Goal: Task Accomplishment & Management: Manage account settings

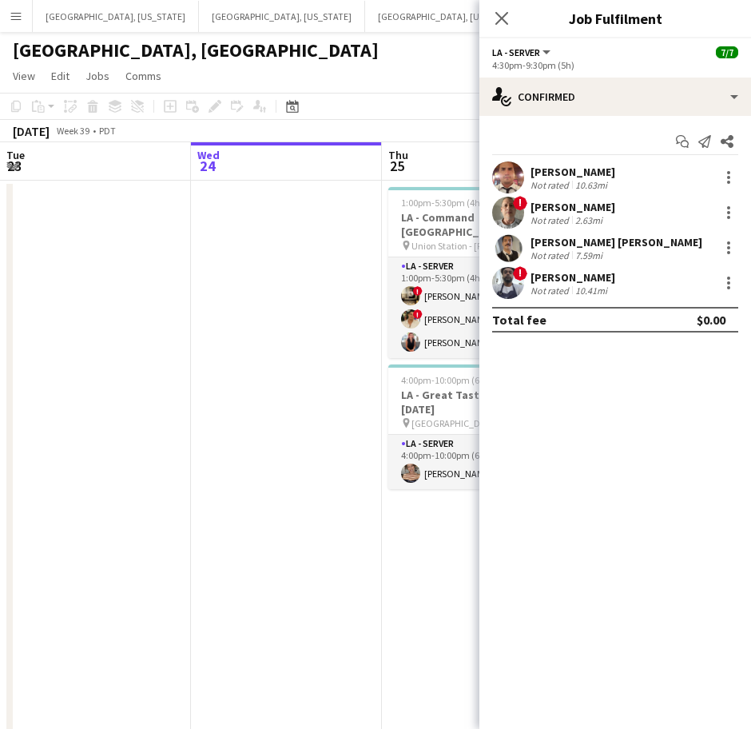
scroll to position [0, 459]
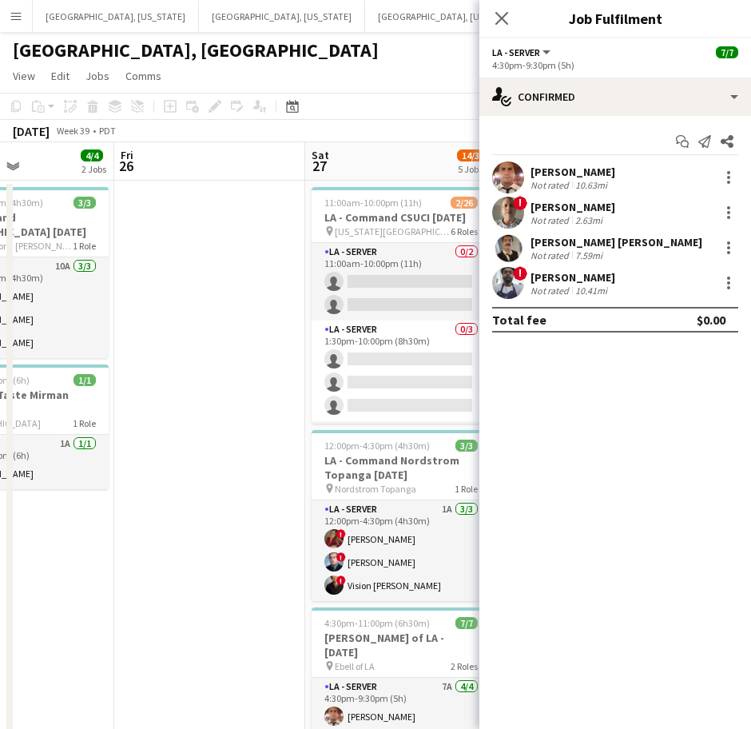
click at [260, 500] on app-date-cell at bounding box center [209, 673] width 191 height 985
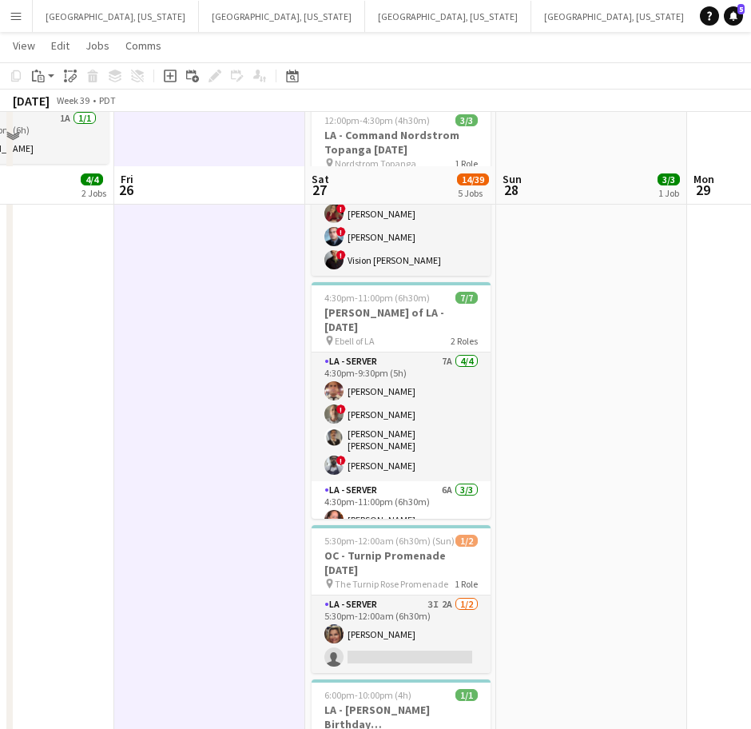
scroll to position [435, 0]
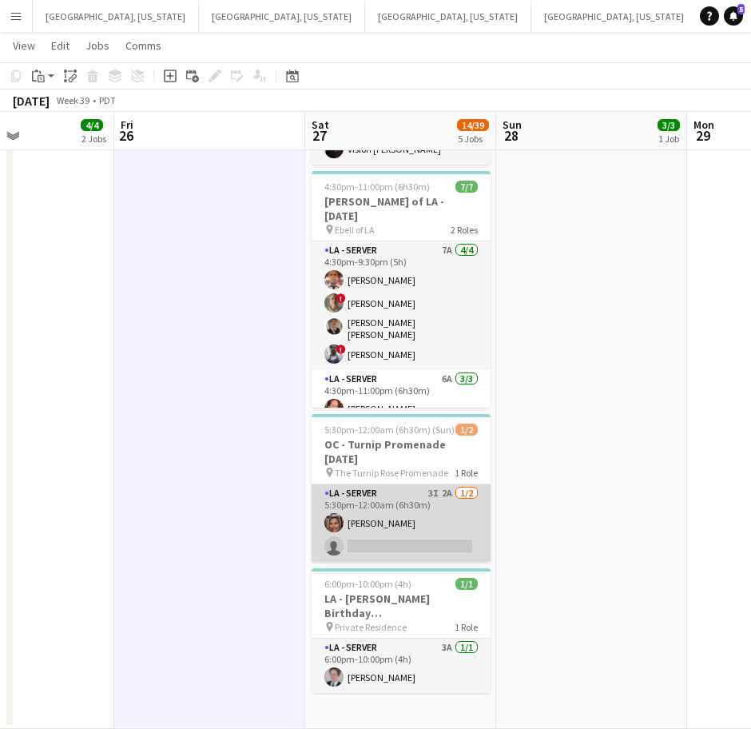
click at [426, 527] on app-card-role "LA - Server 3I 2A [DATE] 5:30pm-12:00am (6h30m) [PERSON_NAME] single-neutral-ac…" at bounding box center [401, 523] width 179 height 78
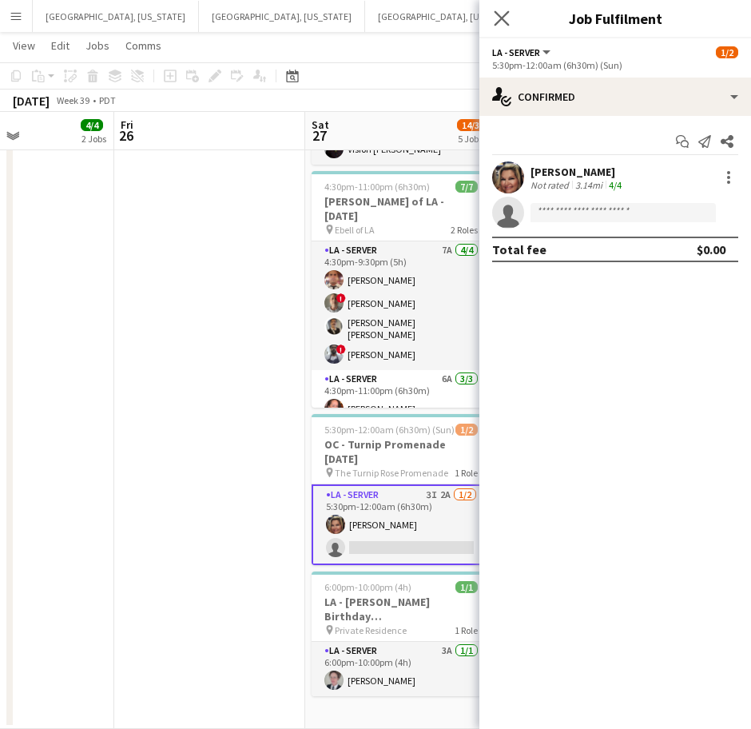
click at [501, 27] on app-icon "Close pop-in" at bounding box center [502, 18] width 23 height 23
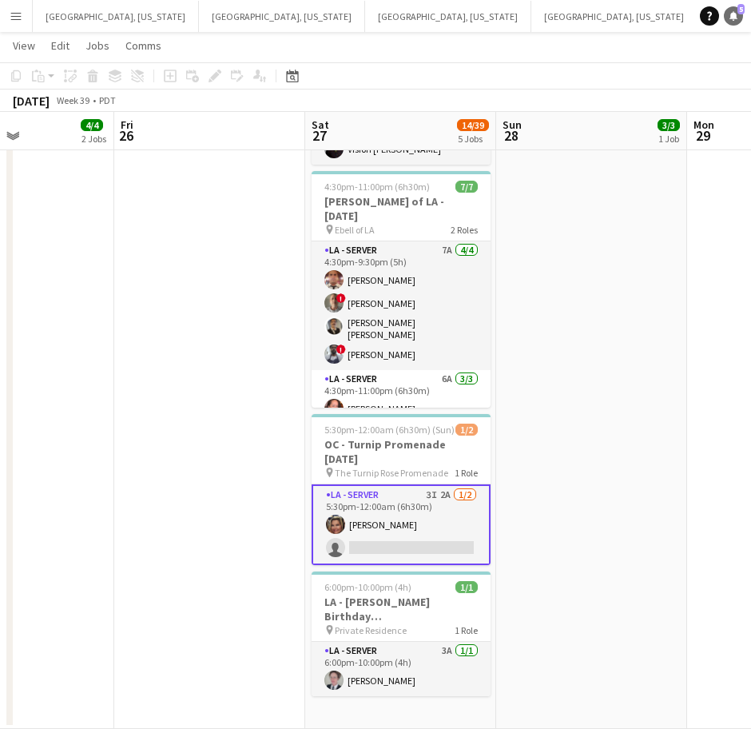
click at [733, 15] on icon at bounding box center [734, 15] width 8 height 8
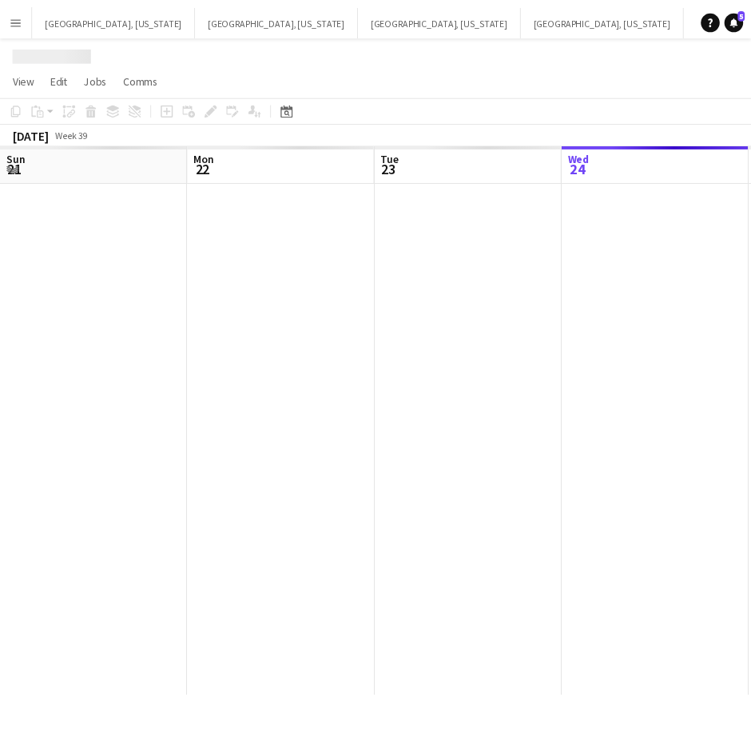
scroll to position [0, 382]
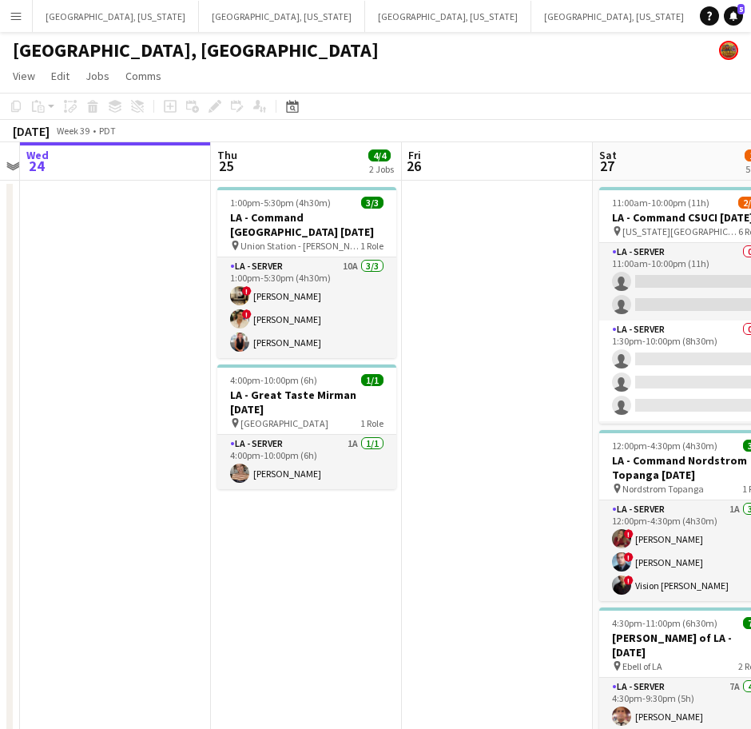
drag, startPoint x: 622, startPoint y: 427, endPoint x: 202, endPoint y: 511, distance: 428.1
click at [203, 511] on app-calendar-viewport "Sun 21 Mon 22 Tue 23 Wed 24 Thu 25 4/4 2 Jobs Fri 26 Sat 27 14/39 5 Jobs Sun 28…" at bounding box center [375, 653] width 751 height 1023
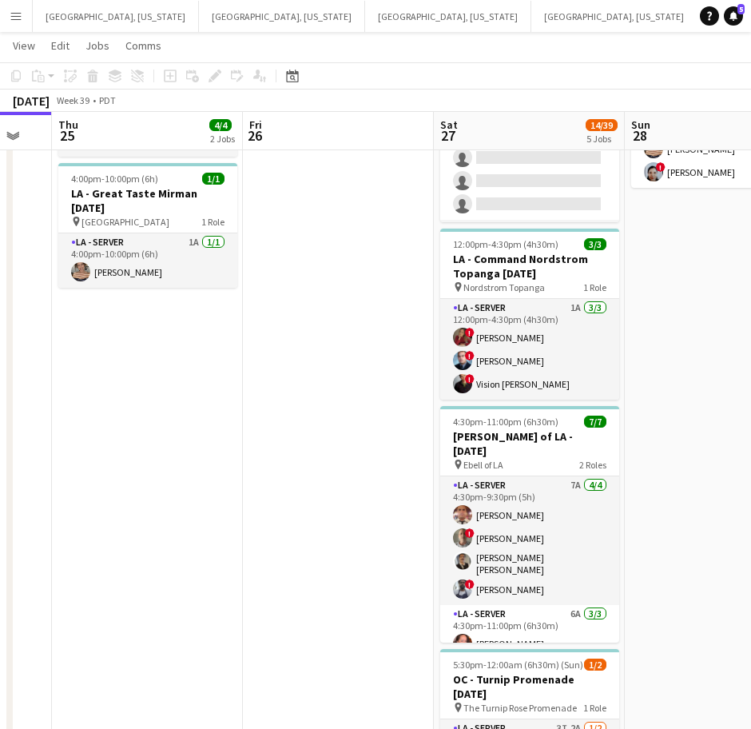
scroll to position [0, 513]
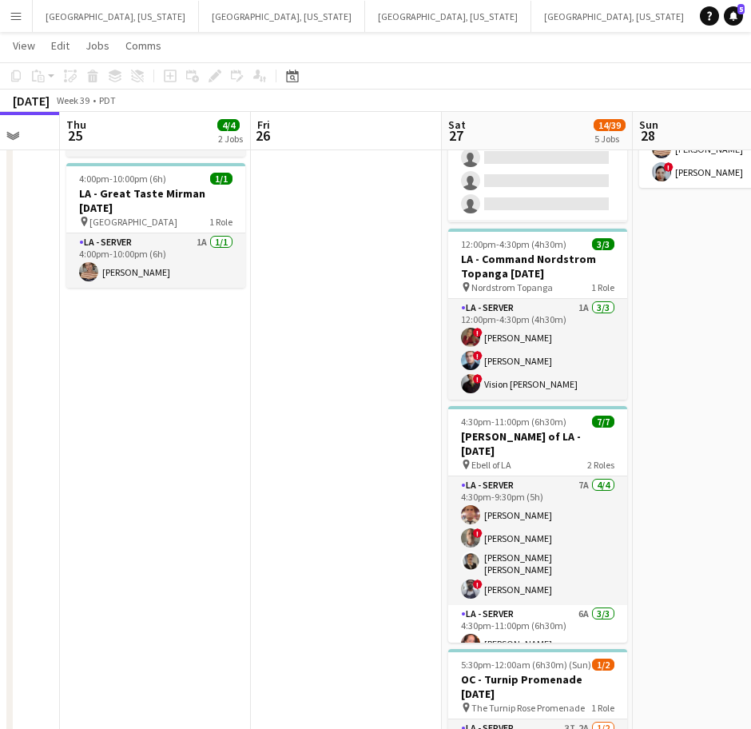
click at [371, 521] on app-calendar-viewport "Mon 22 Tue 23 Wed 24 Thu 25 4/4 2 Jobs Fri 26 Sat 27 14/39 5 Jobs Sun 28 3/3 1 …" at bounding box center [375, 413] width 751 height 1101
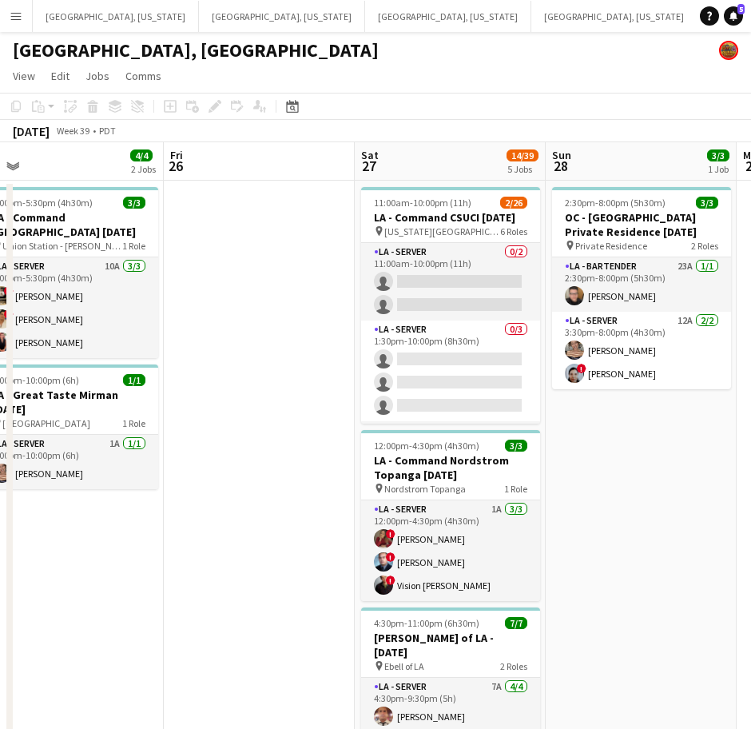
scroll to position [0, 602]
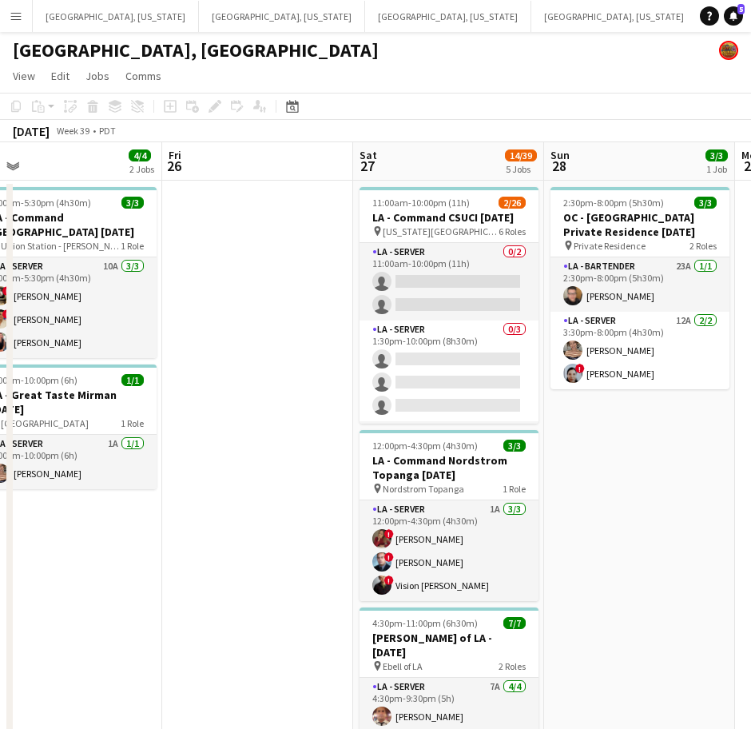
drag, startPoint x: 427, startPoint y: 456, endPoint x: 338, endPoint y: 468, distance: 89.6
click at [338, 468] on app-calendar-viewport "Mon 22 Tue 23 Wed 24 Thu 25 4/4 2 Jobs Fri 26 Sat 27 14/39 5 Jobs Sun 28 3/3 1 …" at bounding box center [375, 653] width 751 height 1023
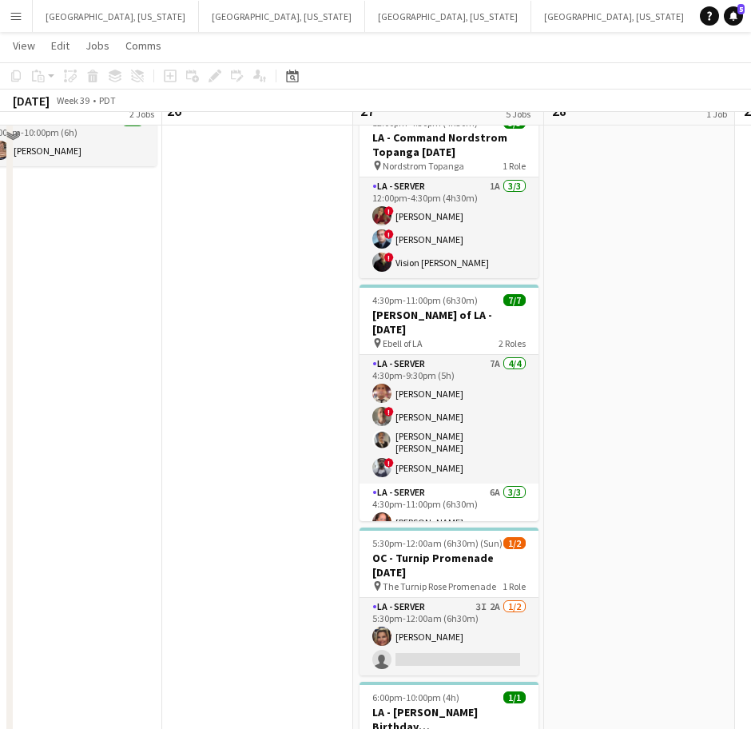
scroll to position [200, 0]
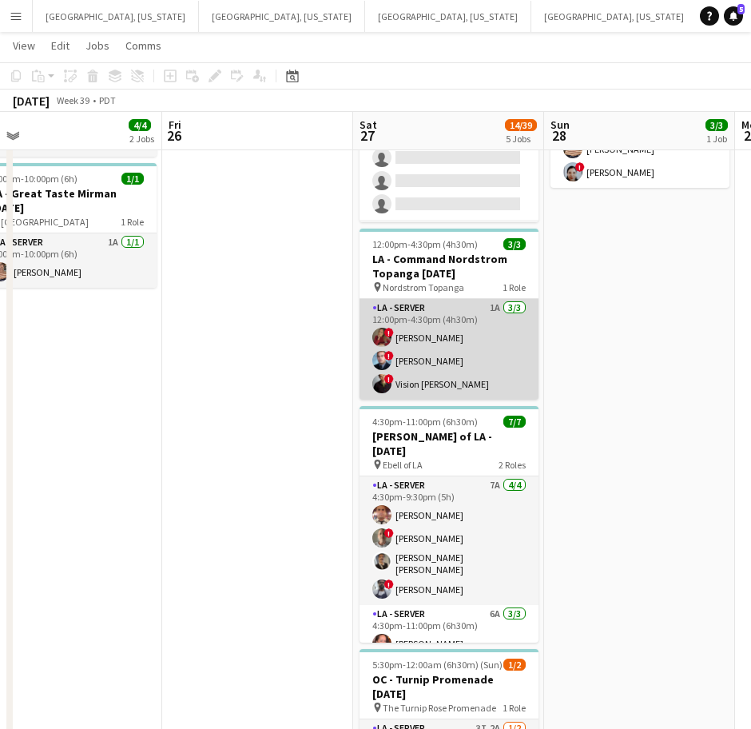
click at [442, 333] on app-card-role "LA - Server 1A [DATE] 12:00pm-4:30pm (4h30m) ! [PERSON_NAME] ! [PERSON_NAME] ! …" at bounding box center [449, 349] width 179 height 101
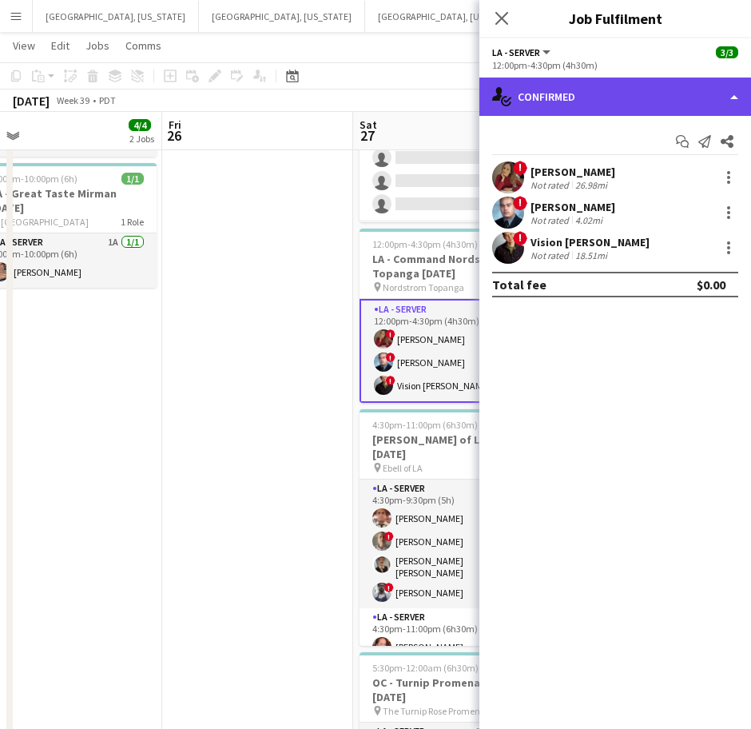
click at [646, 98] on div "single-neutral-actions-check-2 Confirmed" at bounding box center [616, 97] width 272 height 38
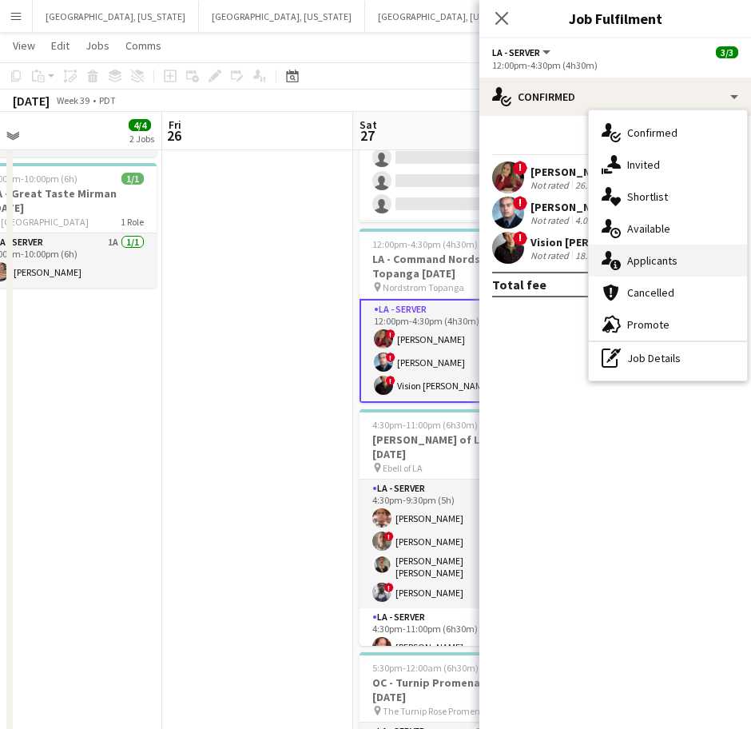
click at [660, 254] on span "Applicants" at bounding box center [652, 260] width 50 height 14
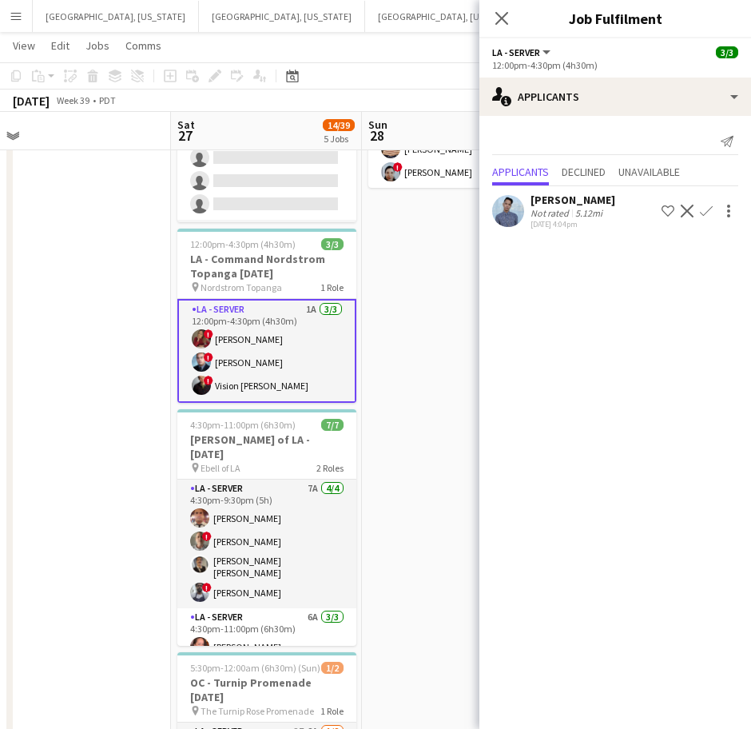
scroll to position [0, 603]
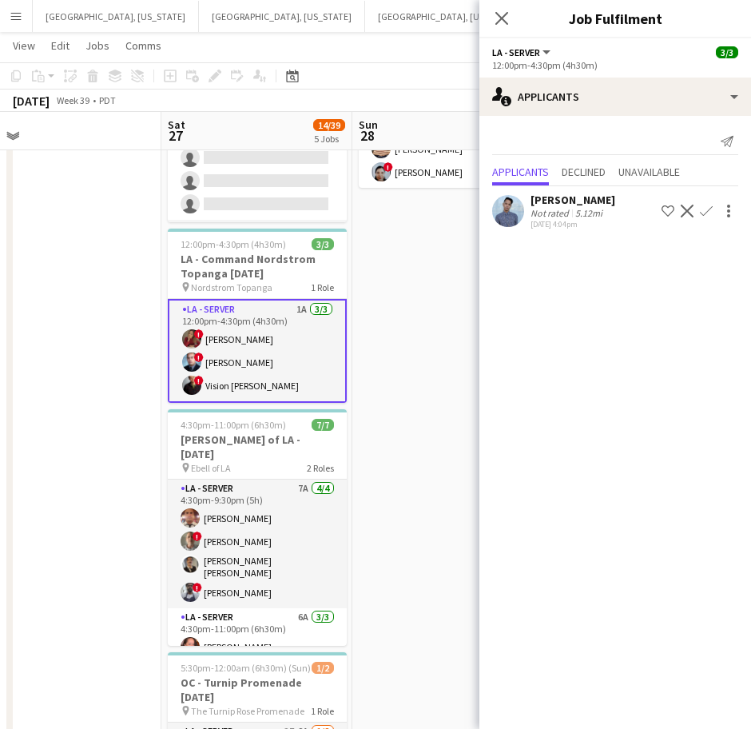
drag, startPoint x: 298, startPoint y: 453, endPoint x: 136, endPoint y: 484, distance: 165.1
click at [136, 484] on app-calendar-viewport "Tue 23 Wed 24 Thu 25 4/4 2 Jobs Fri 26 Sat 27 14/39 5 Jobs Sun 28 3/3 1 Job Mon…" at bounding box center [375, 413] width 751 height 1101
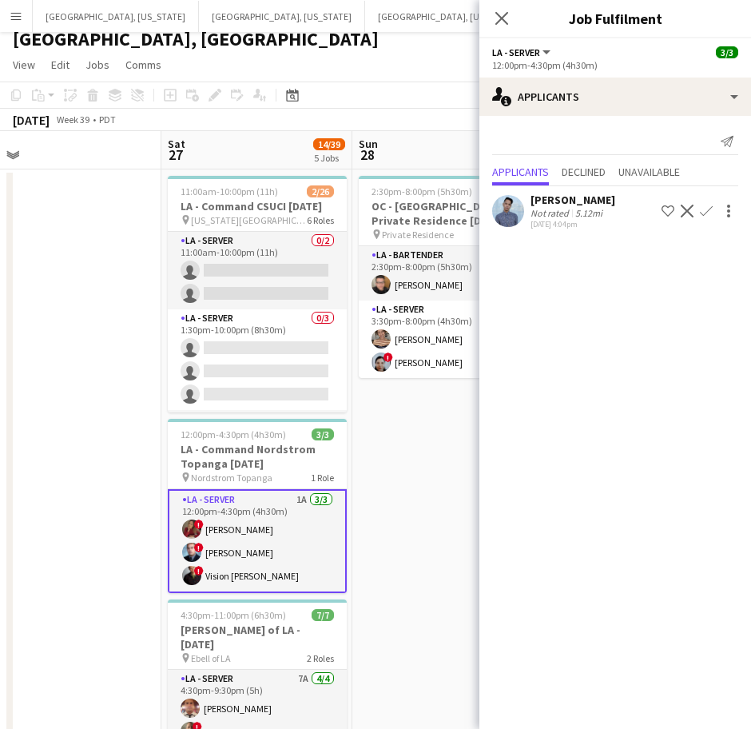
scroll to position [0, 0]
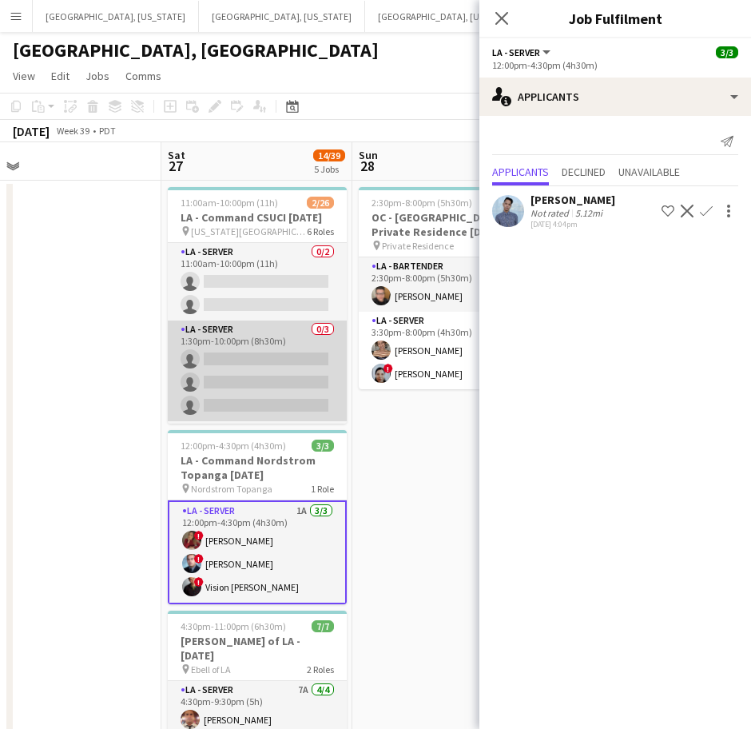
click at [275, 356] on app-card-role "LA - Server 0/3 1:30pm-10:00pm (8h30m) single-neutral-actions single-neutral-ac…" at bounding box center [257, 370] width 179 height 101
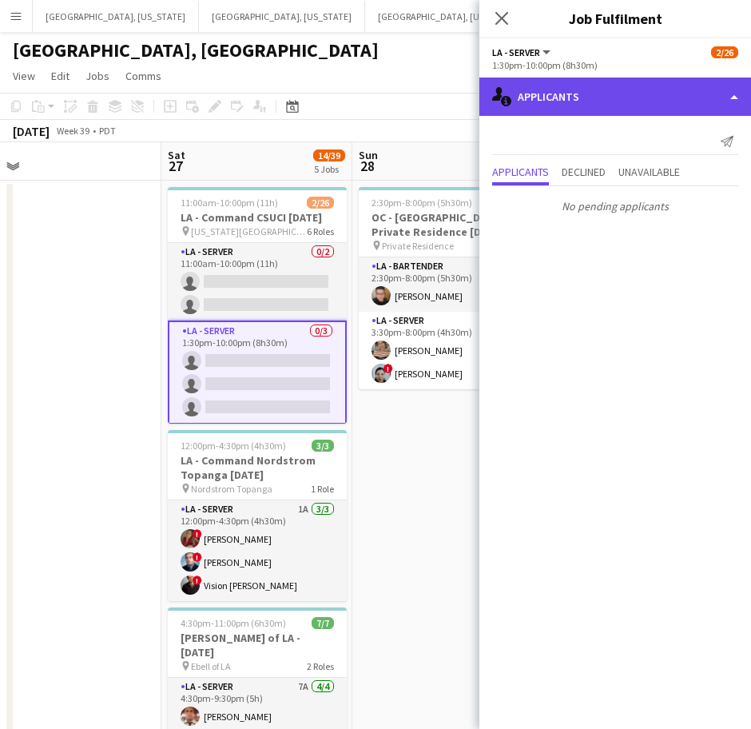
click at [590, 100] on div "single-neutral-actions-information Applicants" at bounding box center [616, 97] width 272 height 38
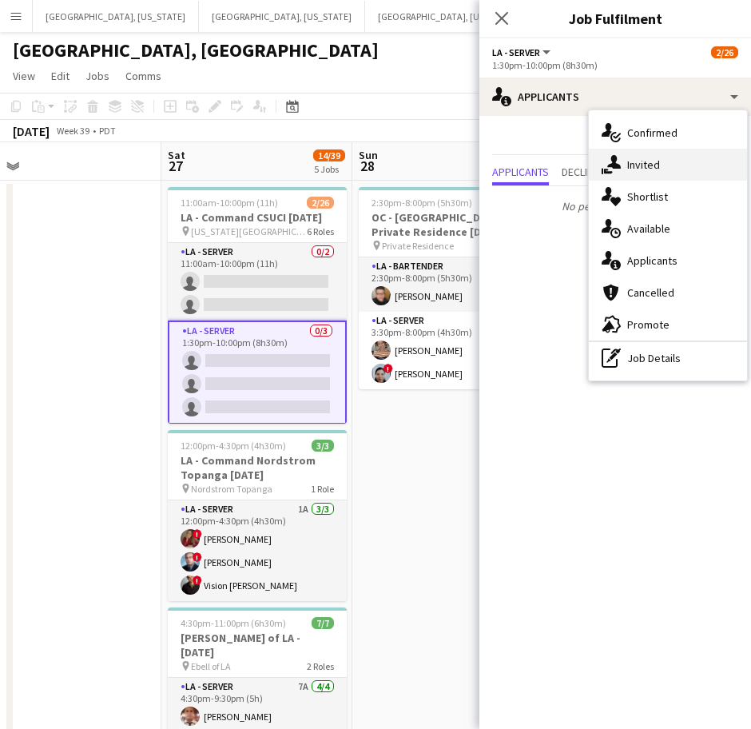
click at [615, 171] on icon "single-neutral-actions-share-1" at bounding box center [611, 164] width 19 height 19
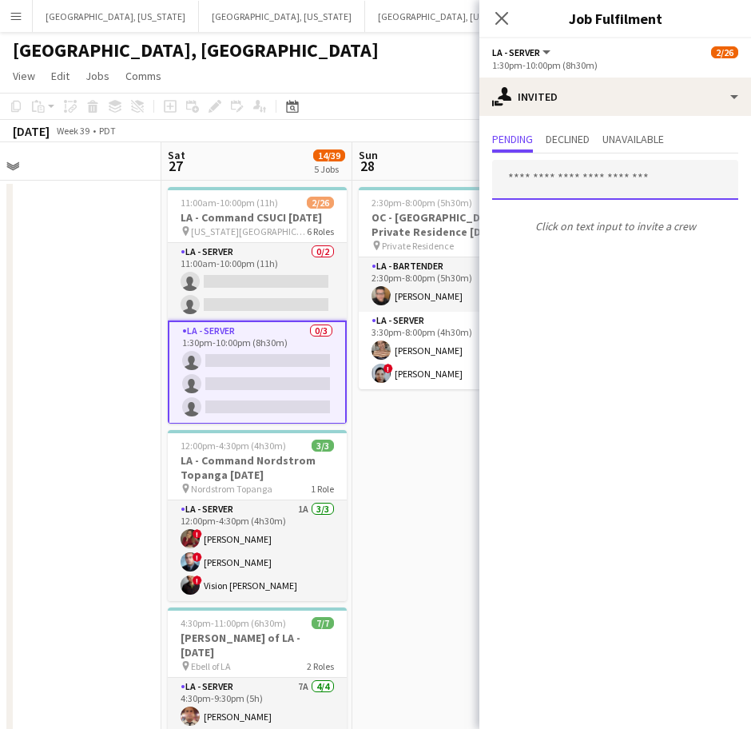
click at [559, 189] on input "text" at bounding box center [615, 180] width 246 height 40
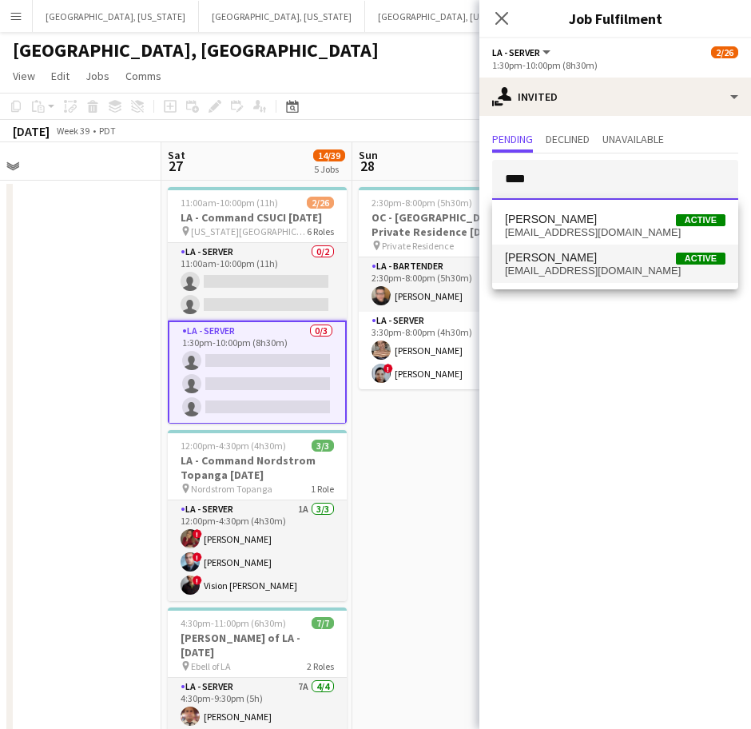
type input "****"
click at [561, 267] on span "[EMAIL_ADDRESS][DOMAIN_NAME]" at bounding box center [615, 271] width 221 height 13
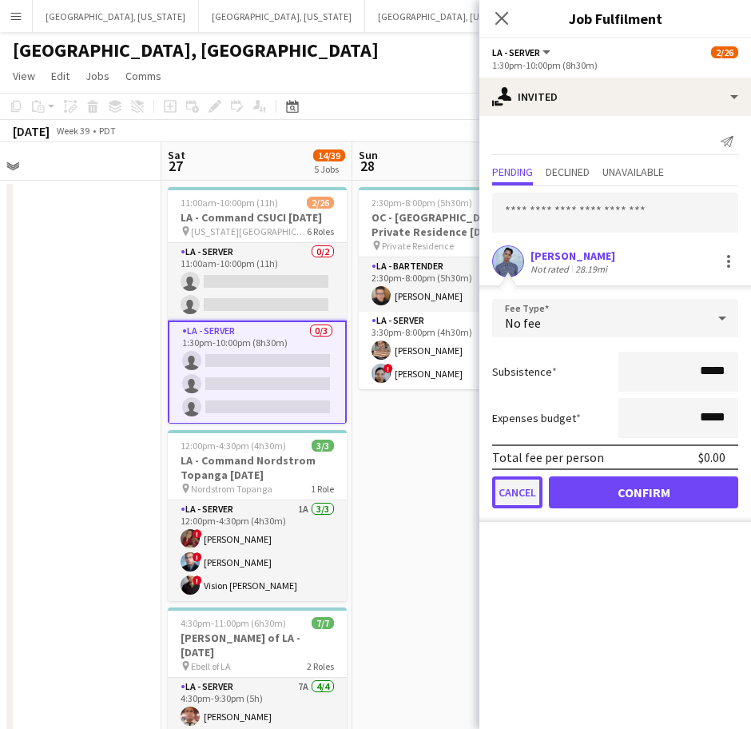
click at [526, 491] on button "Cancel" at bounding box center [517, 492] width 50 height 32
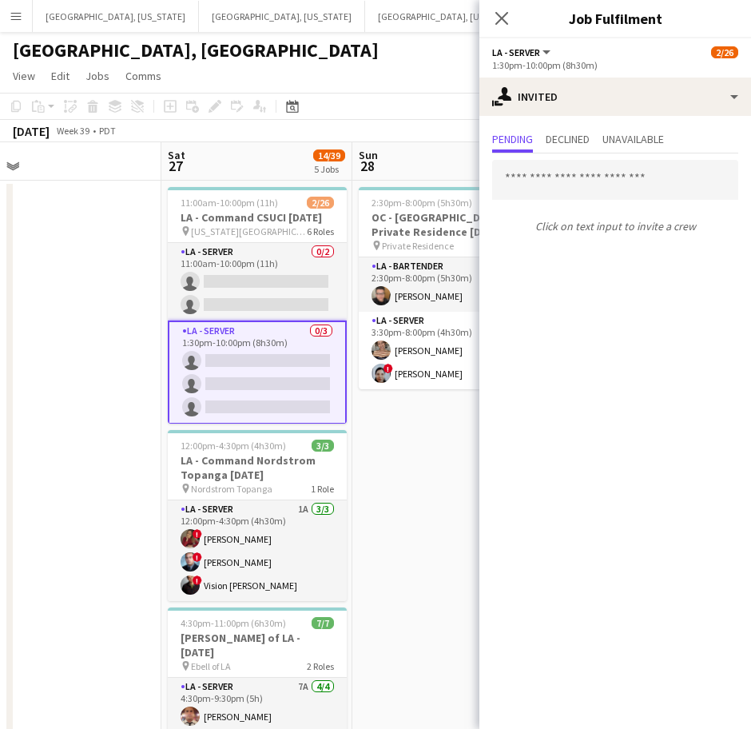
click at [364, 79] on app-page-menu "View Day view expanded Day view collapsed Month view Date picker Jump to [DATE]…" at bounding box center [375, 77] width 751 height 30
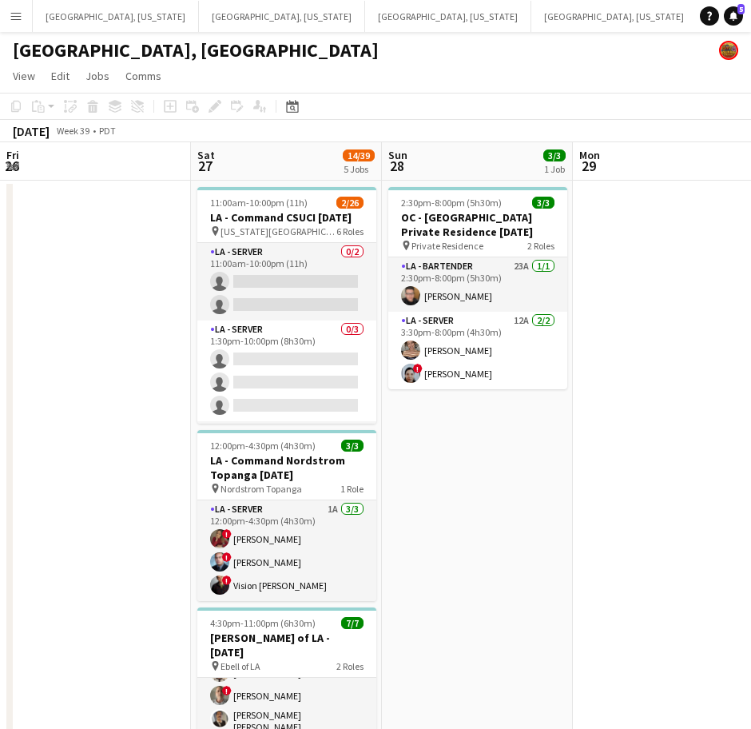
scroll to position [0, 551]
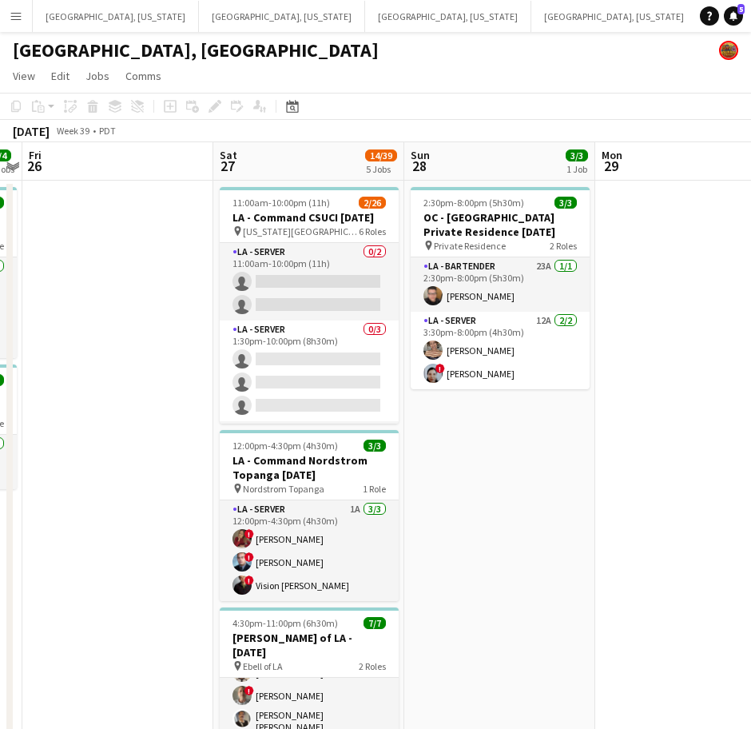
drag, startPoint x: 162, startPoint y: 369, endPoint x: 214, endPoint y: 368, distance: 52.0
click at [214, 368] on app-calendar-viewport "Tue 23 Wed 24 Thu 25 4/4 2 Jobs Fri 26 Sat 27 14/39 5 Jobs Sun 28 3/3 1 Job Mon…" at bounding box center [375, 653] width 751 height 1023
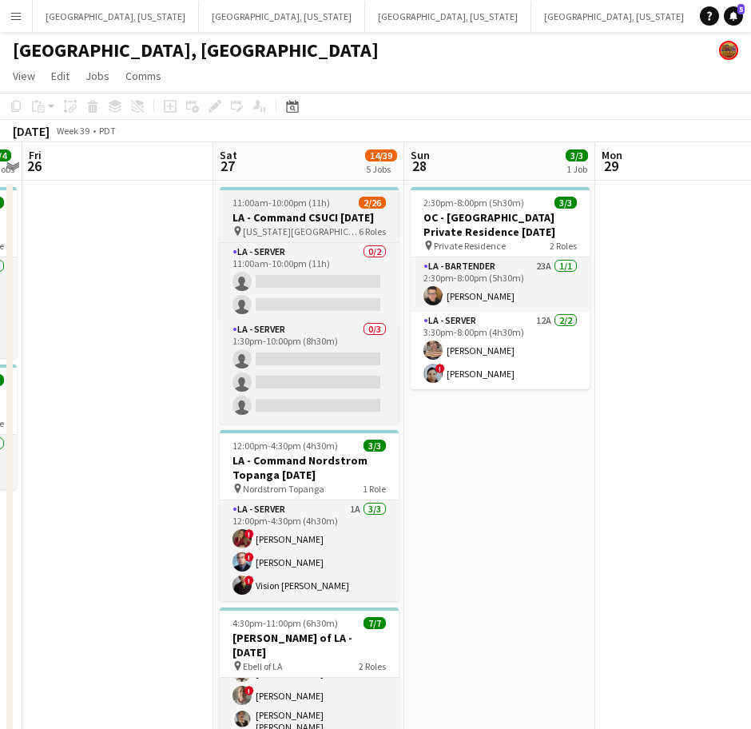
drag, startPoint x: 280, startPoint y: 230, endPoint x: 311, endPoint y: 225, distance: 31.5
click at [281, 229] on span "[US_STATE][GEOGRAPHIC_DATA]" at bounding box center [301, 231] width 116 height 12
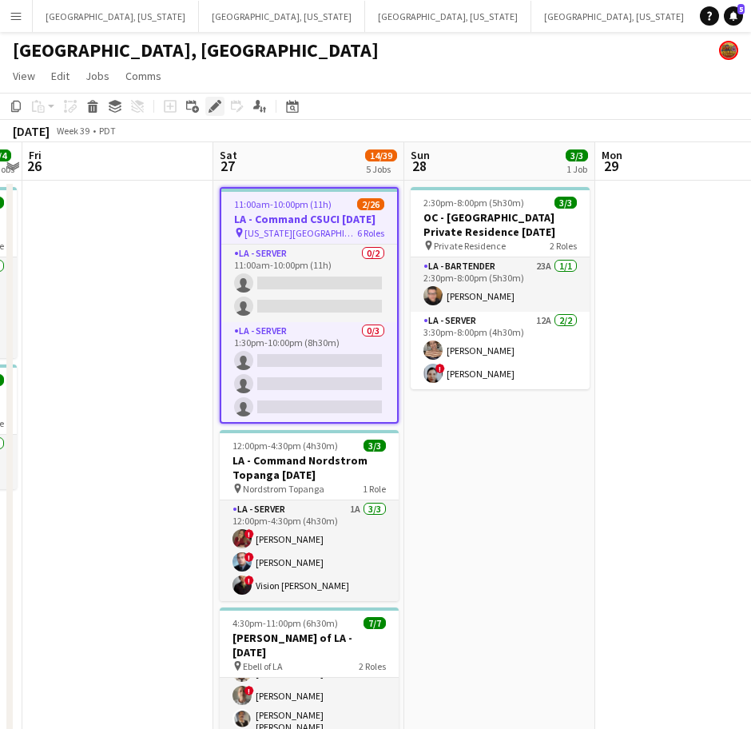
click at [213, 106] on icon at bounding box center [214, 106] width 9 height 9
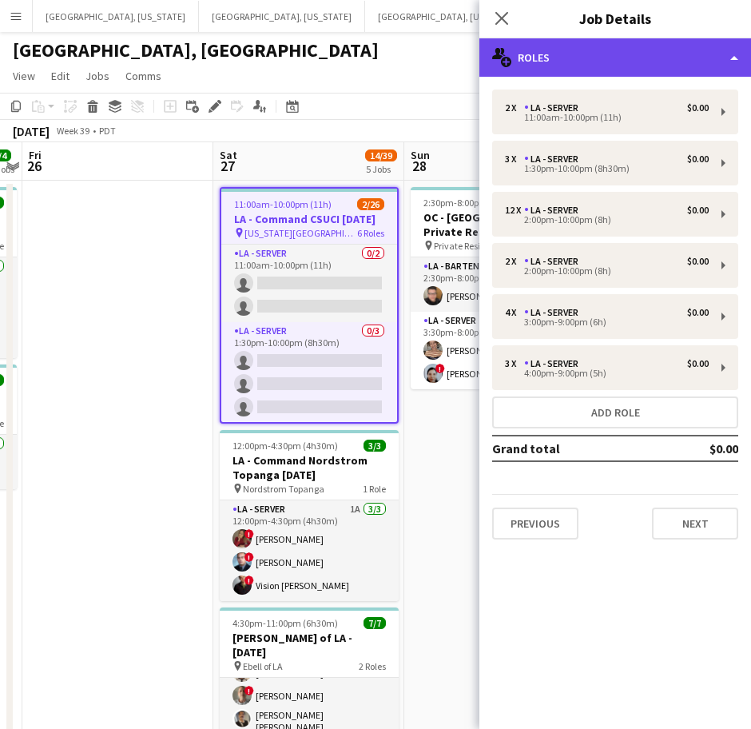
click at [664, 63] on div "multiple-users-add Roles" at bounding box center [616, 57] width 272 height 38
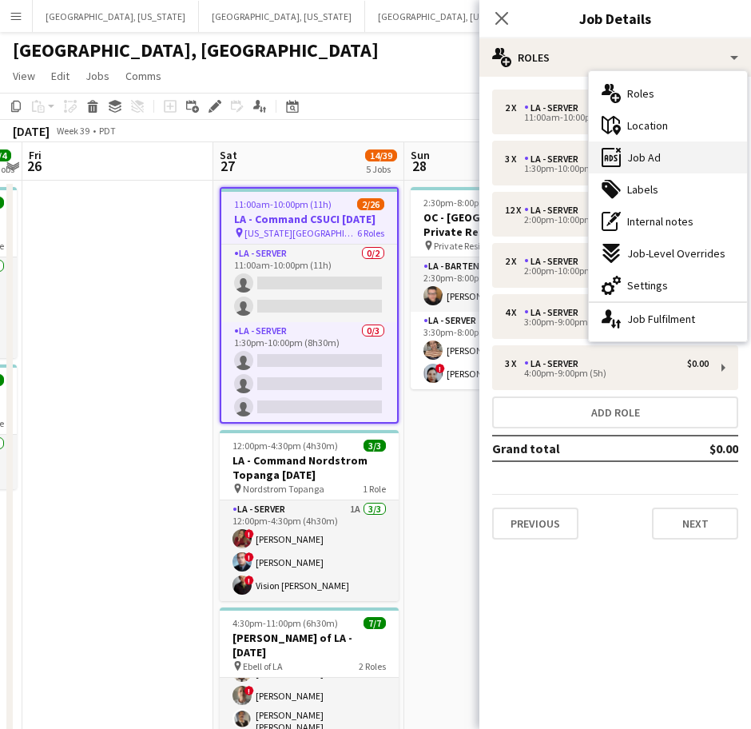
click at [663, 165] on div "ads-window Job Ad" at bounding box center [668, 157] width 158 height 32
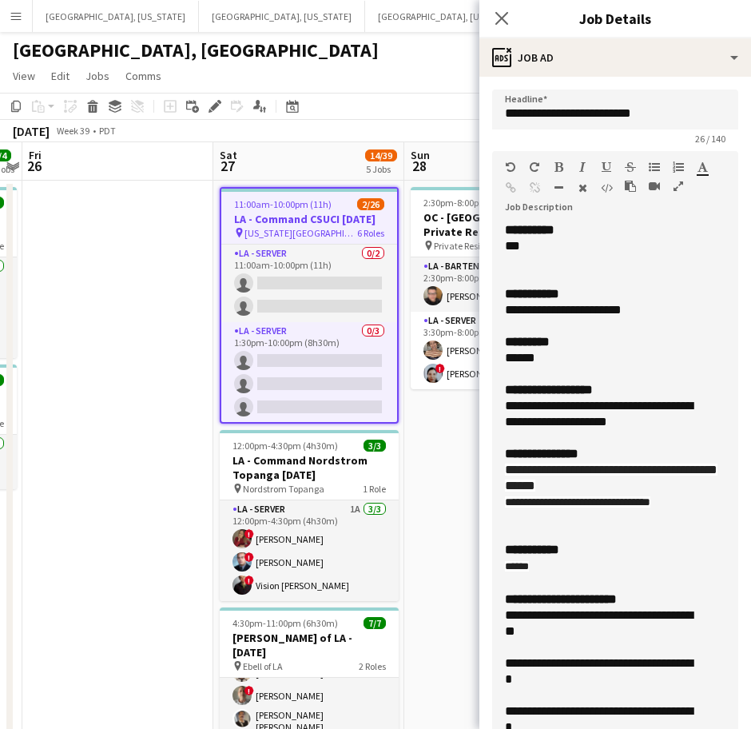
drag, startPoint x: 718, startPoint y: 311, endPoint x: 599, endPoint y: 607, distance: 319.5
click at [671, 728] on html "Menu Boards Boards Boards All jobs Status Workforce Workforce My Workforce Recr…" at bounding box center [375, 582] width 751 height 1165
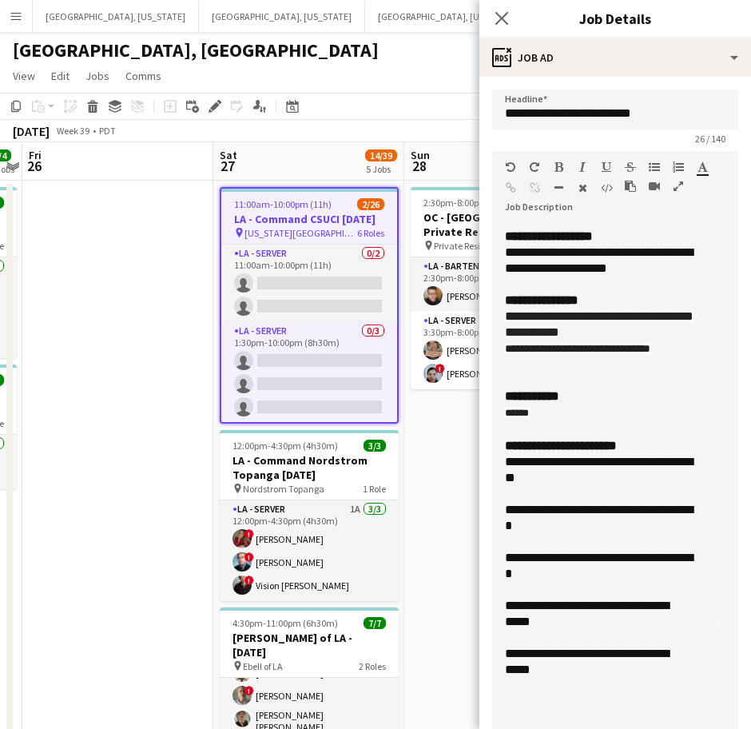
scroll to position [300, 0]
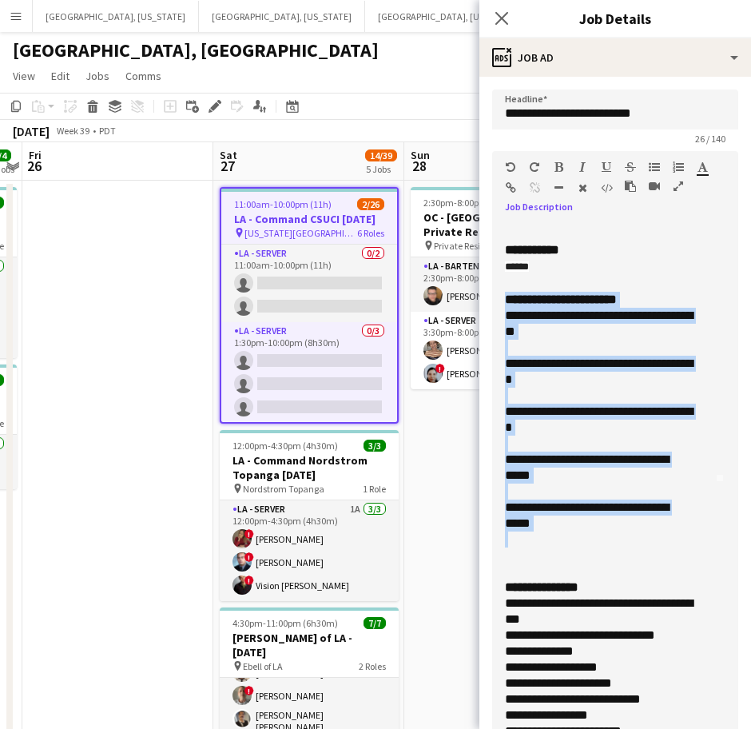
drag, startPoint x: 500, startPoint y: 309, endPoint x: 607, endPoint y: 546, distance: 259.7
click at [607, 546] on div "**********" at bounding box center [607, 502] width 231 height 560
copy div "**********"
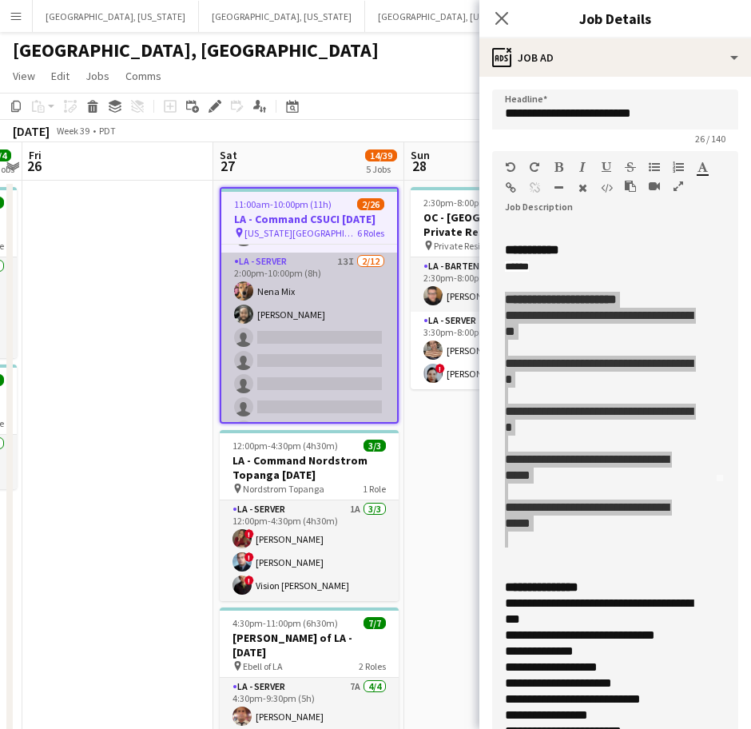
scroll to position [140, 0]
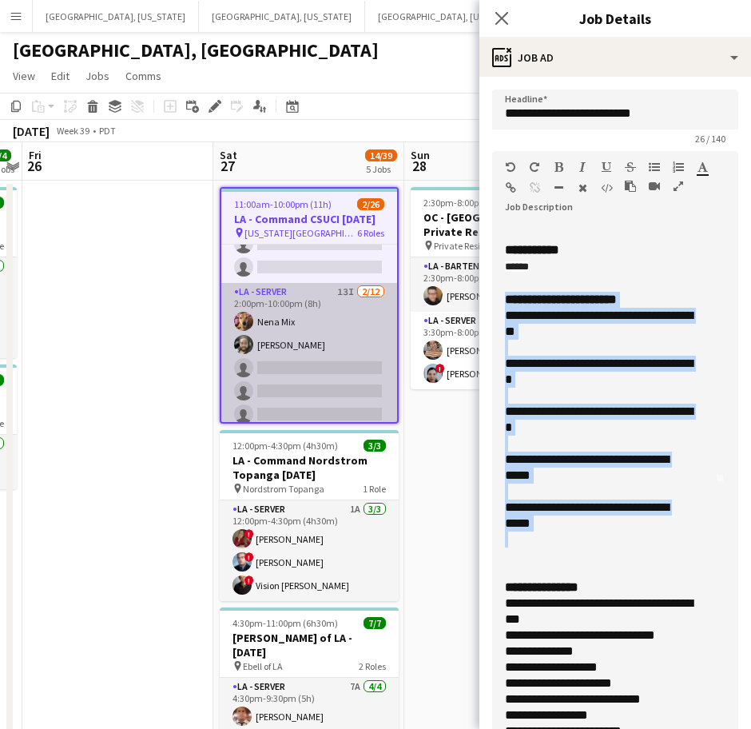
click at [262, 358] on app-card-role "LA - Server 13I [DATE] 2:00pm-10:00pm (8h) Nena Mix [PERSON_NAME] single-neutra…" at bounding box center [309, 437] width 176 height 309
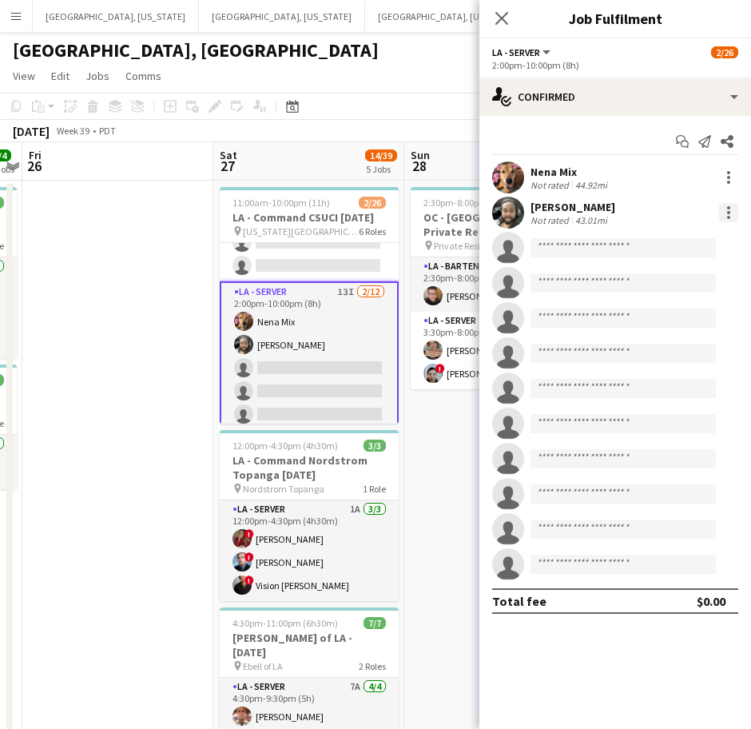
click at [729, 216] on div at bounding box center [728, 217] width 3 height 3
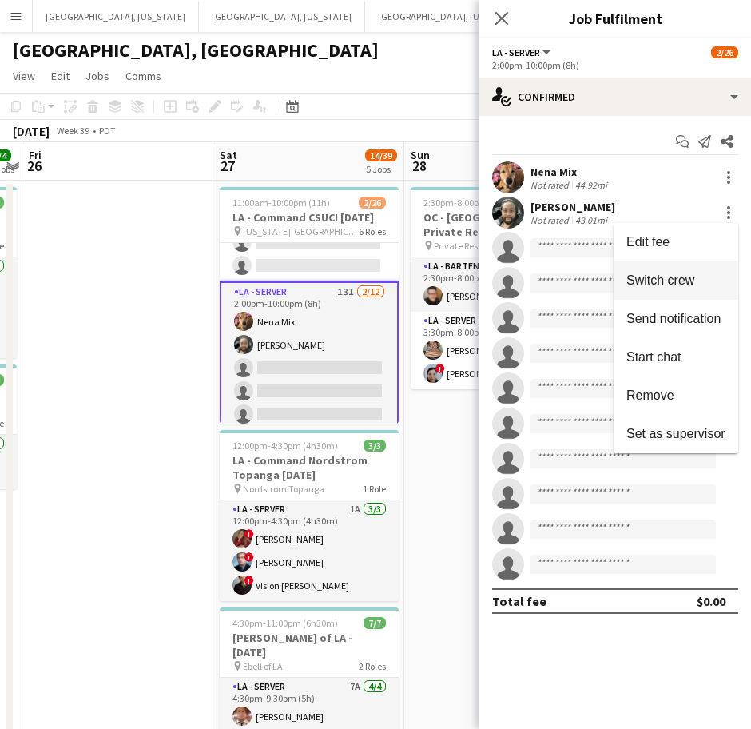
click at [680, 284] on span "Switch crew" at bounding box center [661, 280] width 68 height 14
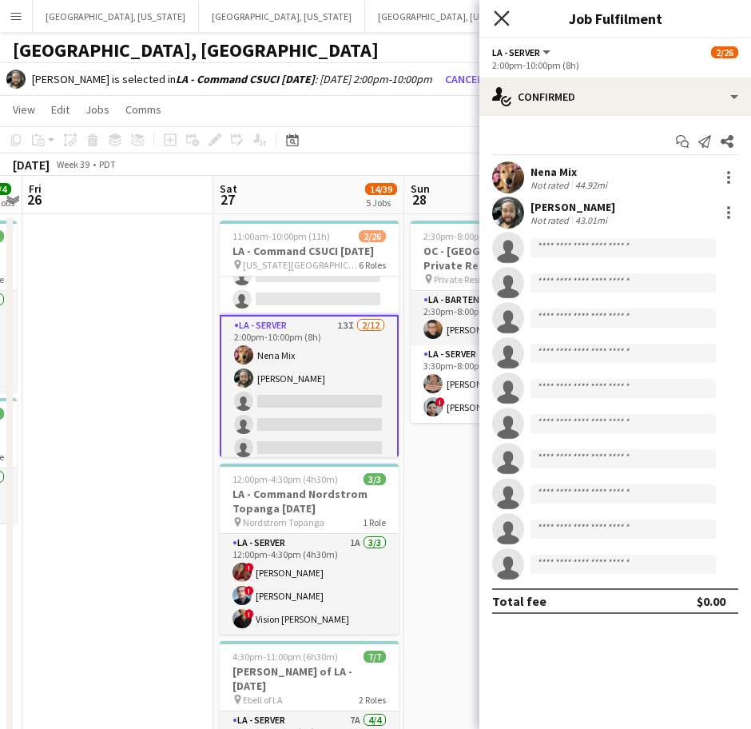
click at [504, 14] on icon "Close pop-in" at bounding box center [501, 17] width 15 height 15
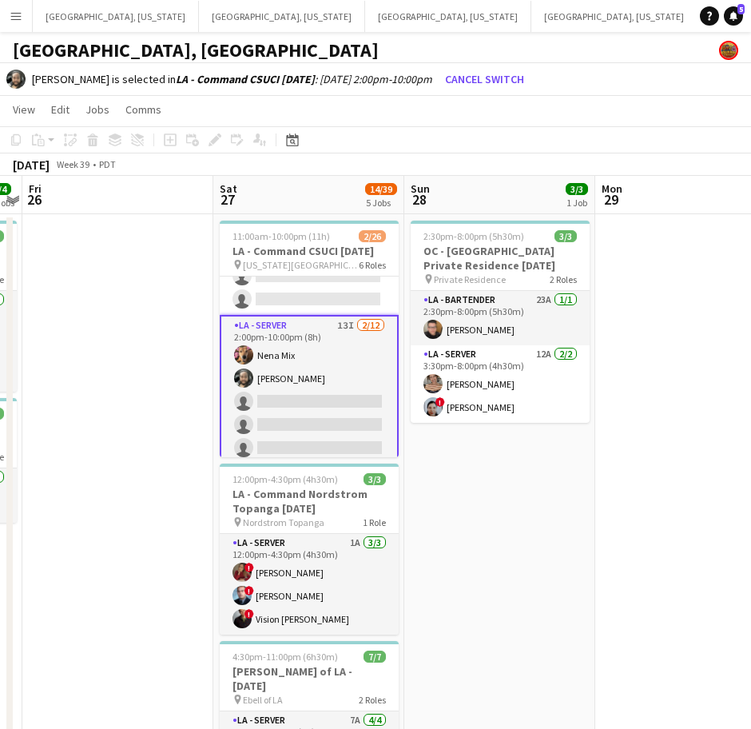
click at [544, 96] on app-page-menu "View Day view expanded Day view collapsed Month view Date picker Jump to [DATE]…" at bounding box center [375, 111] width 751 height 30
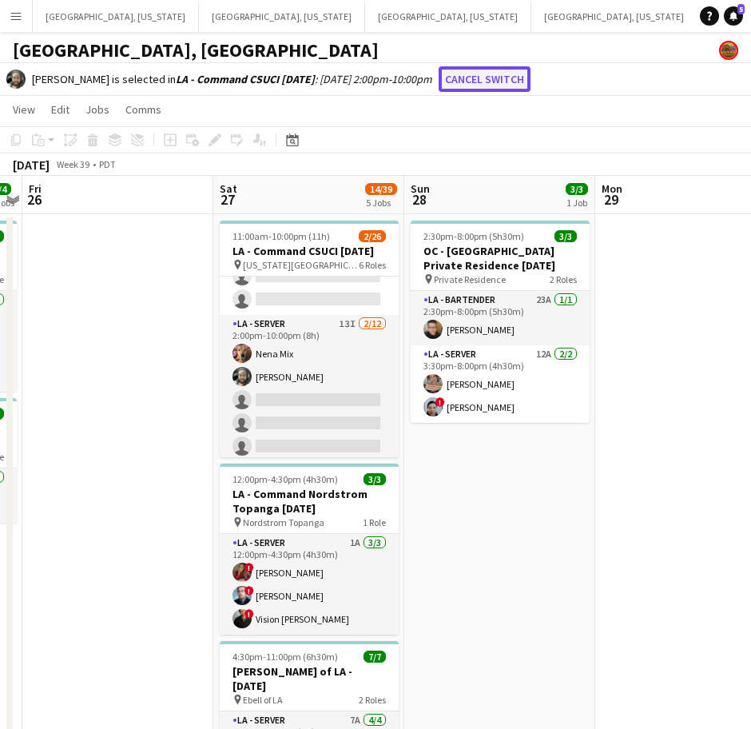
click at [492, 76] on button "Cancel switch" at bounding box center [485, 79] width 92 height 26
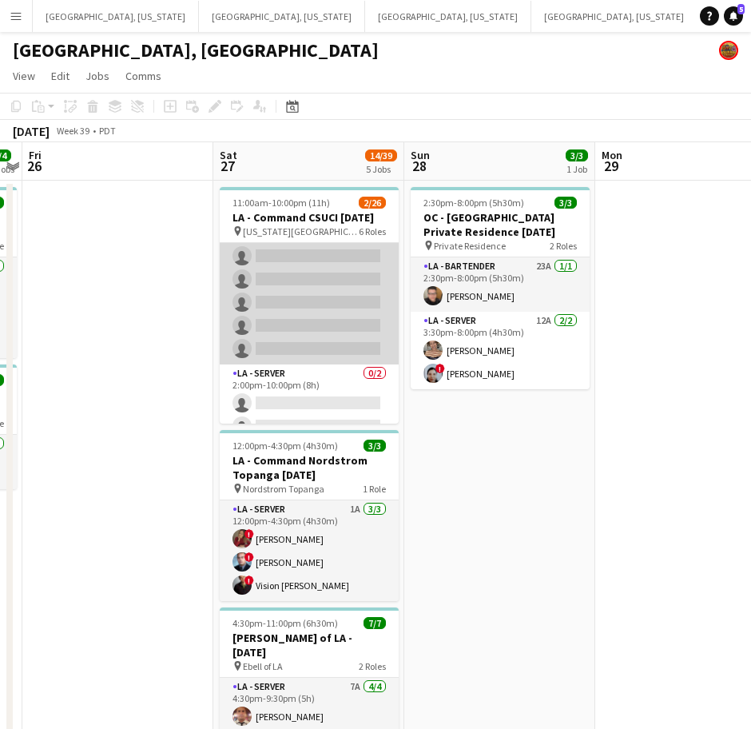
scroll to position [400, 0]
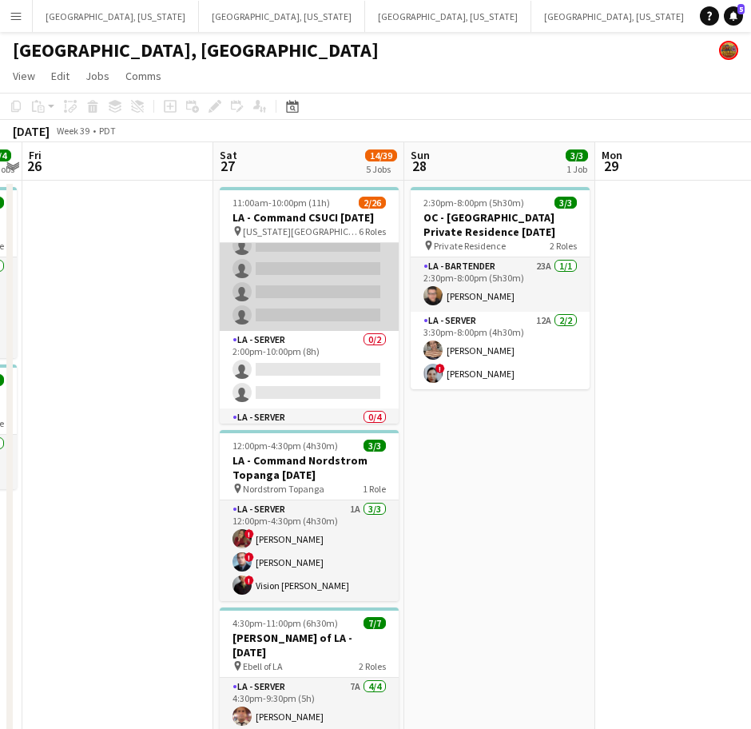
click at [295, 272] on app-card-role "LA - Server 13I [DATE] 2:00pm-10:00pm (8h) Nena Mix [PERSON_NAME] single-neutra…" at bounding box center [309, 176] width 179 height 309
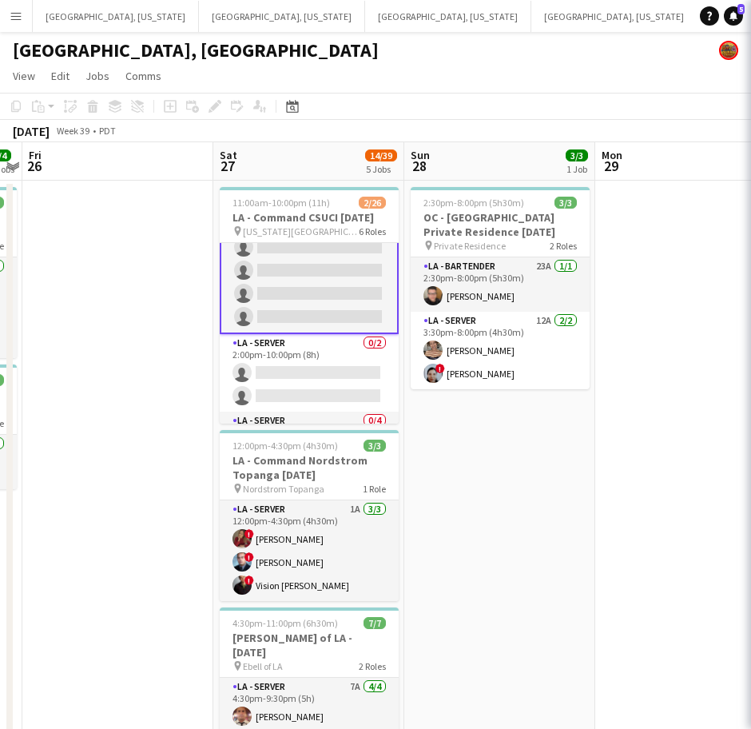
scroll to position [401, 0]
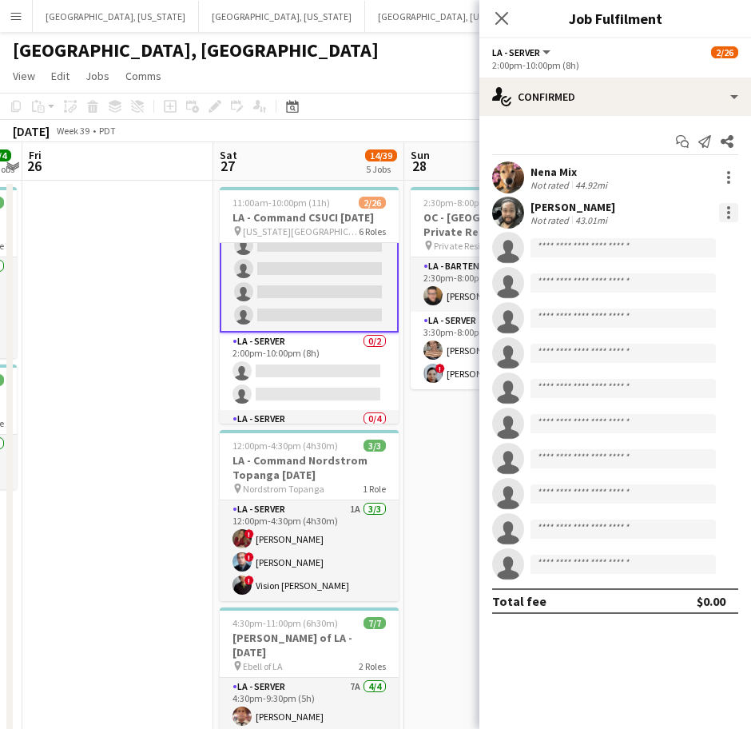
click at [732, 209] on div at bounding box center [728, 212] width 19 height 19
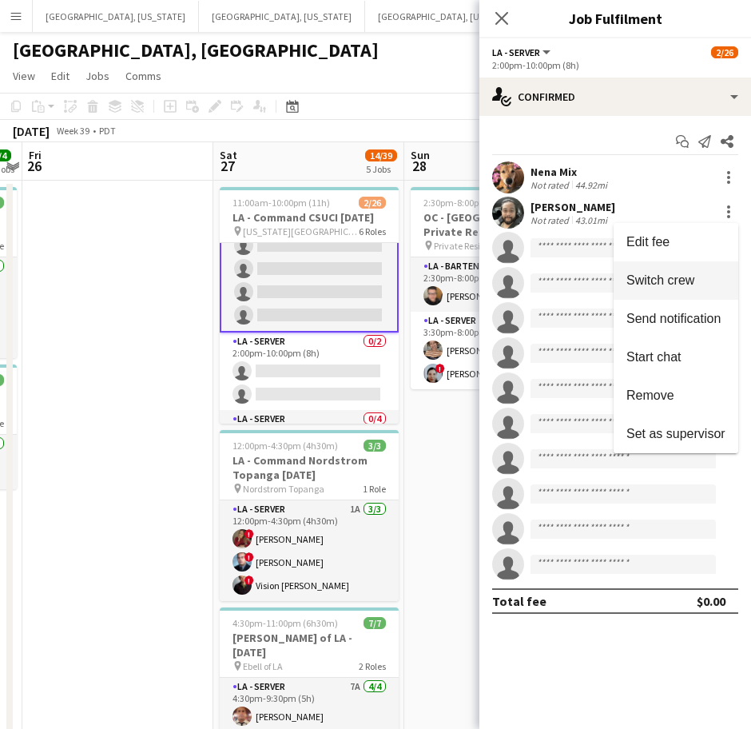
click at [687, 273] on span "Switch crew" at bounding box center [661, 280] width 68 height 14
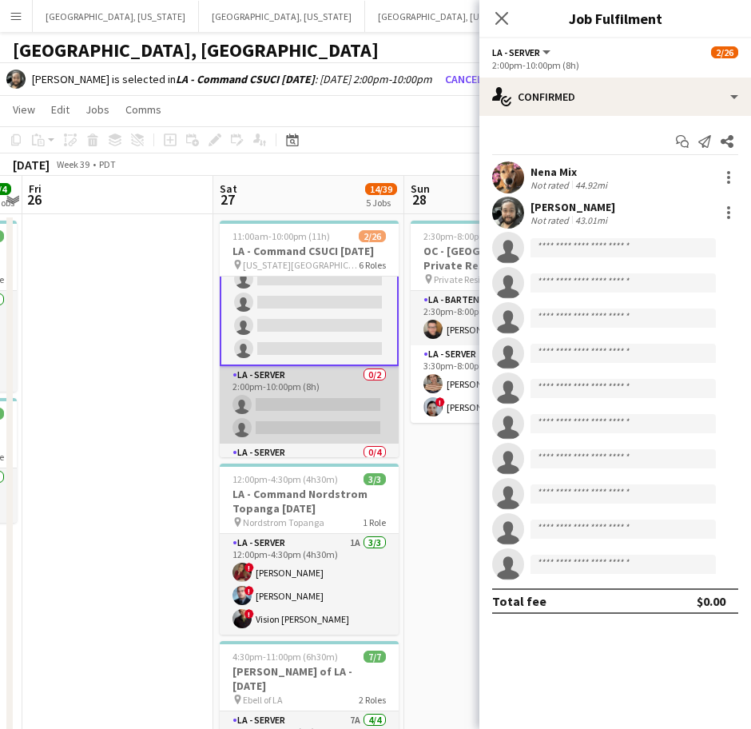
click at [328, 418] on app-card-role "LA - Server 0/2 2:00pm-10:00pm (8h) single-neutral-actions single-neutral-actio…" at bounding box center [309, 405] width 179 height 78
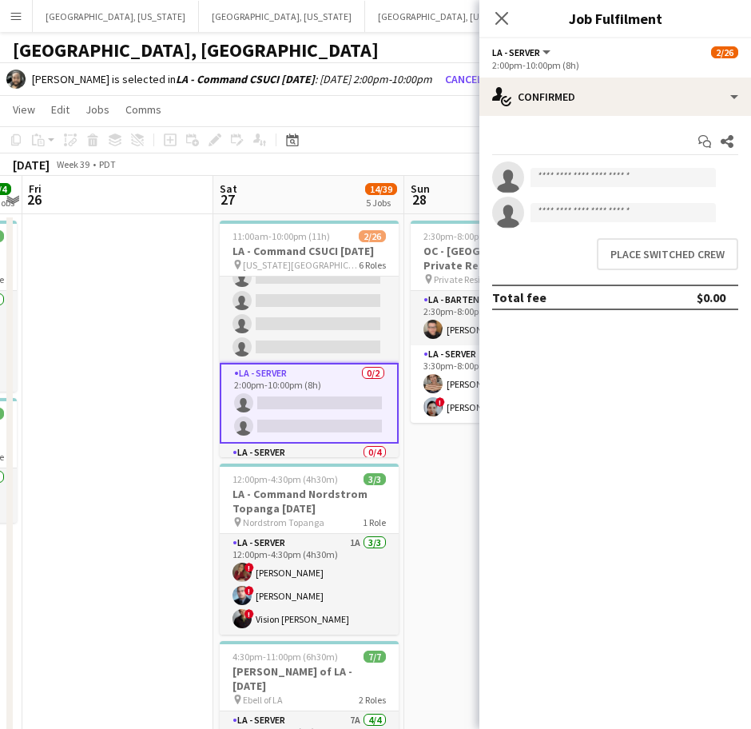
scroll to position [400, 0]
click at [648, 256] on button "Place switched crew" at bounding box center [667, 254] width 141 height 32
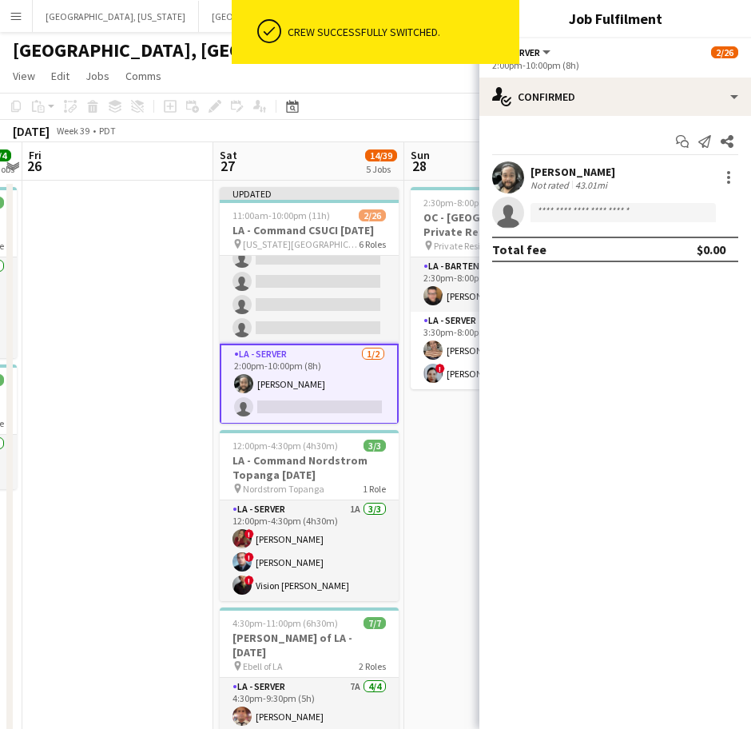
click at [430, 121] on div "[DATE] Week 39 • PDT Publish 1 job Revert 1 job" at bounding box center [375, 131] width 751 height 22
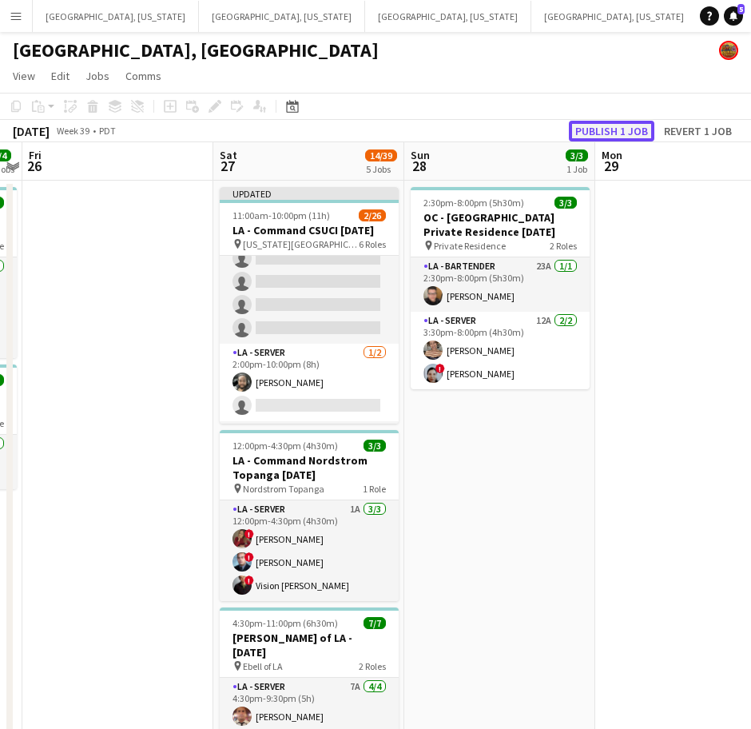
click at [631, 121] on button "Publish 1 job" at bounding box center [612, 131] width 86 height 21
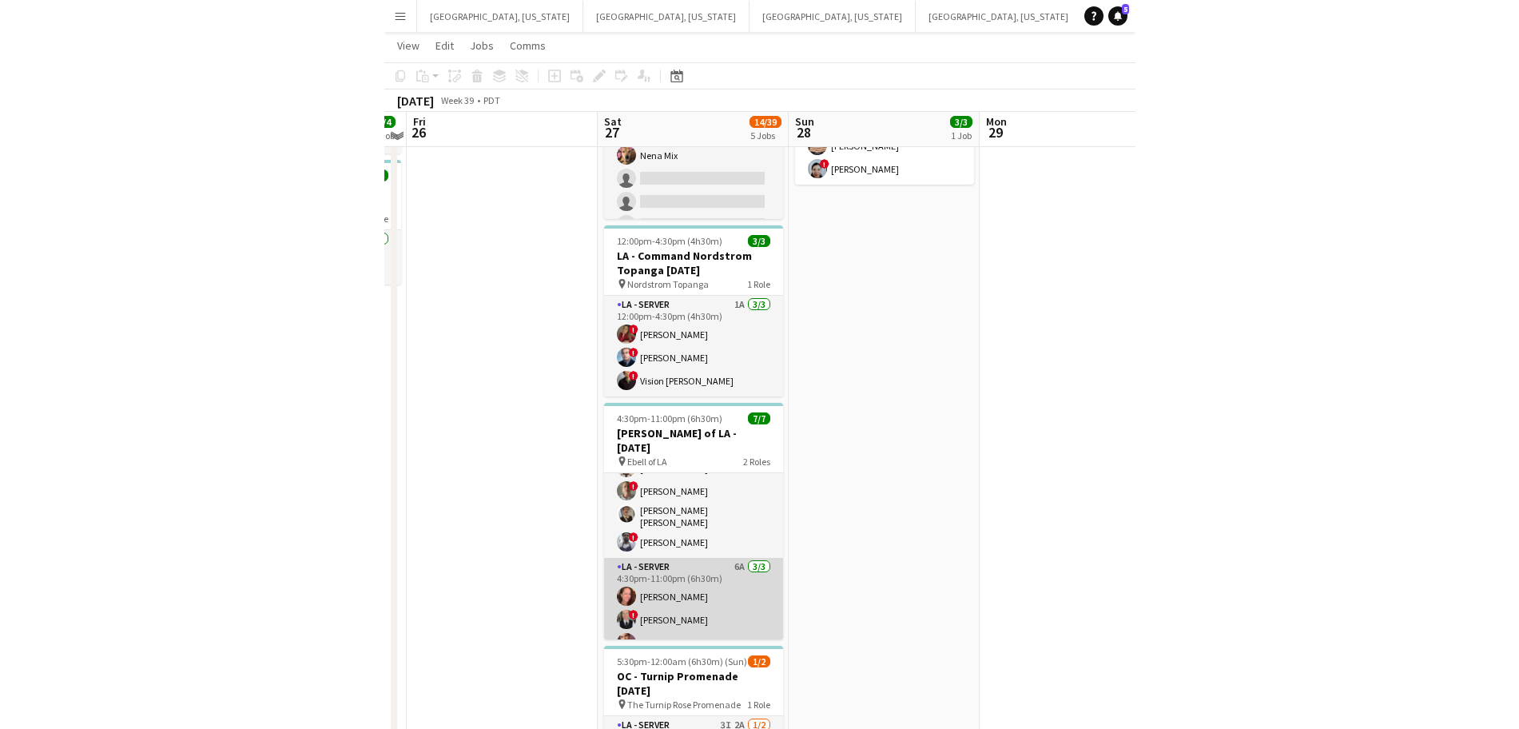
scroll to position [200, 0]
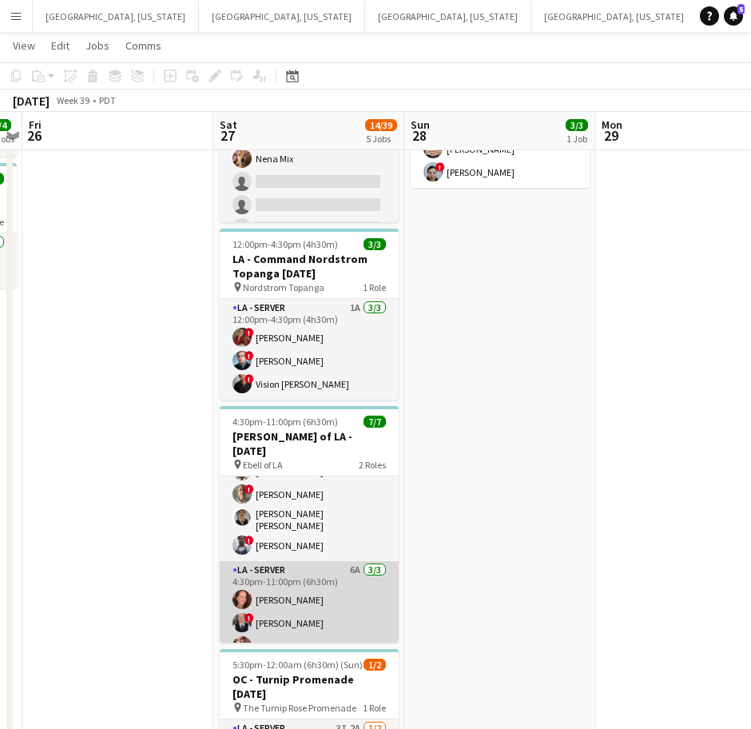
click at [297, 606] on app-card-role "LA - Server 6A [DATE] 4:30pm-11:00pm (6h30m) [PERSON_NAME] ! [PERSON_NAME] [PER…" at bounding box center [309, 611] width 179 height 101
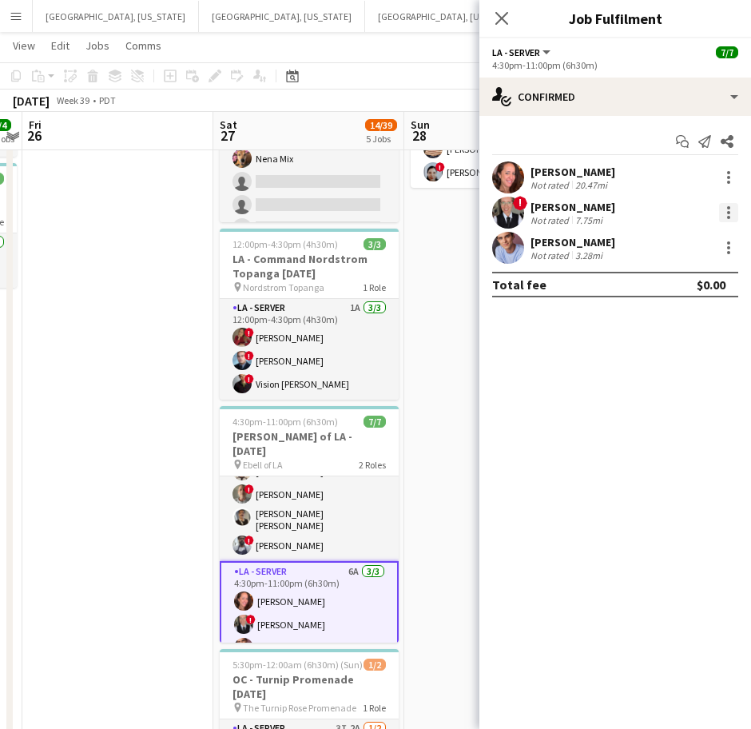
click at [727, 214] on div at bounding box center [728, 212] width 19 height 19
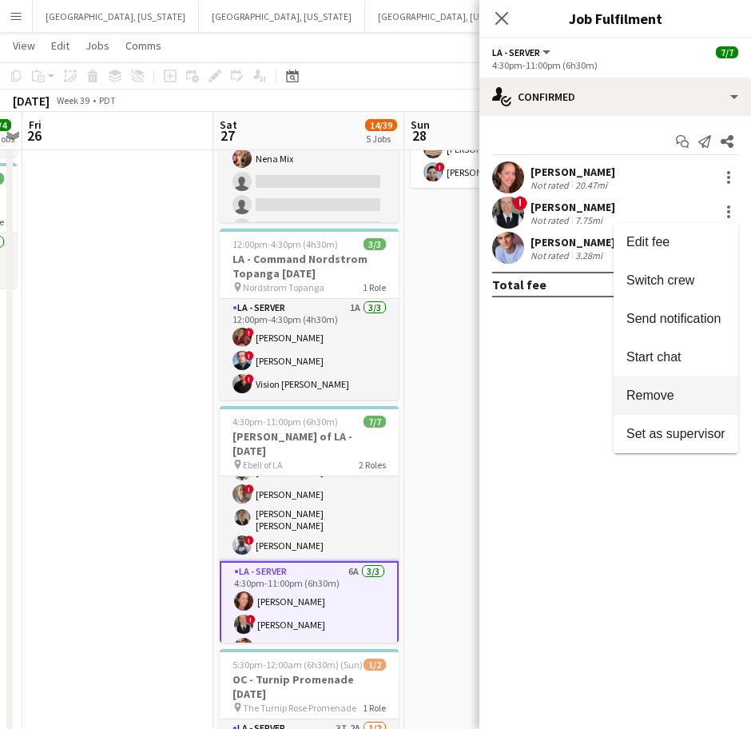
click at [643, 384] on button "Remove" at bounding box center [676, 395] width 125 height 38
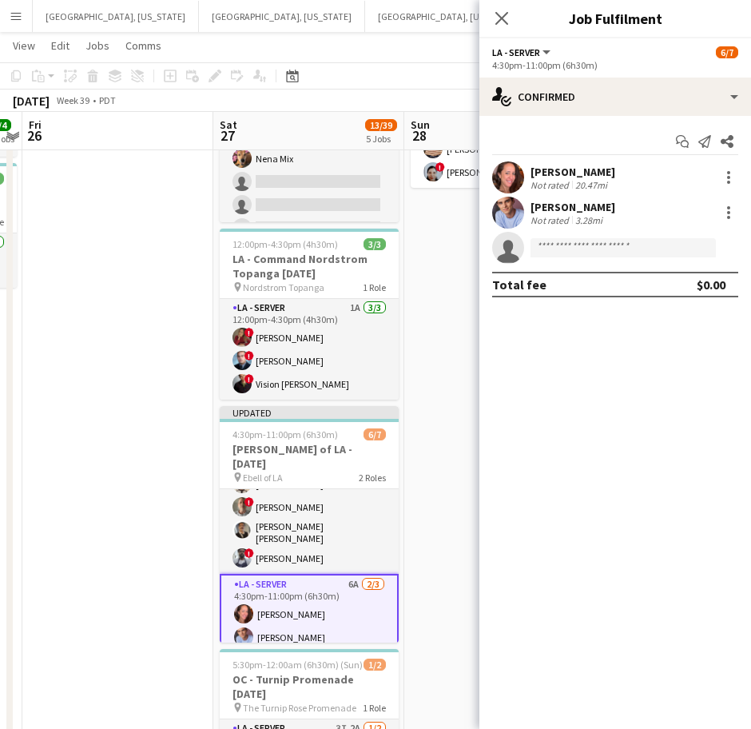
click at [423, 379] on app-date-cell "2:30pm-8:00pm (5h30m) 3/3 OC - [GEOGRAPHIC_DATA] Private Residence [DATE] pin P…" at bounding box center [499, 471] width 191 height 985
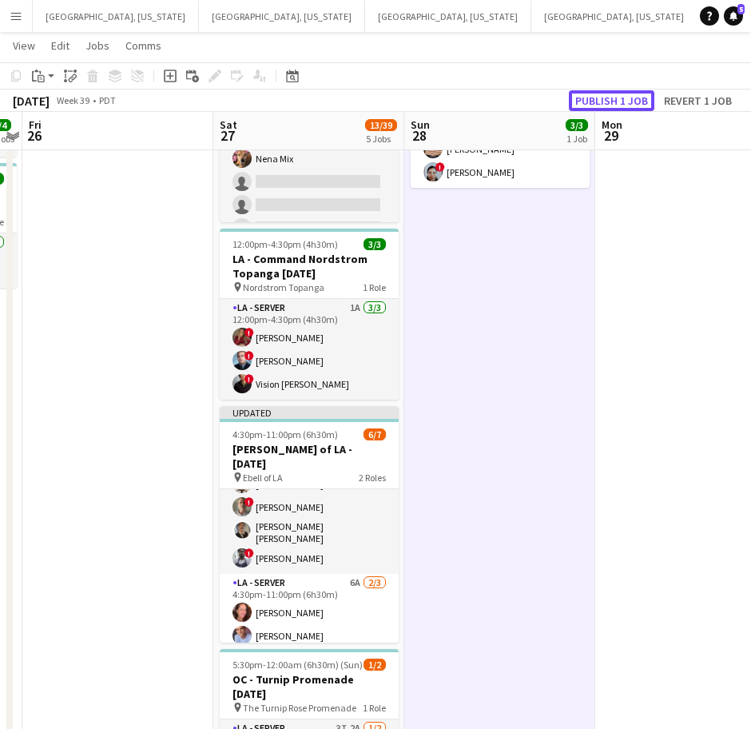
click at [593, 98] on button "Publish 1 job" at bounding box center [612, 100] width 86 height 21
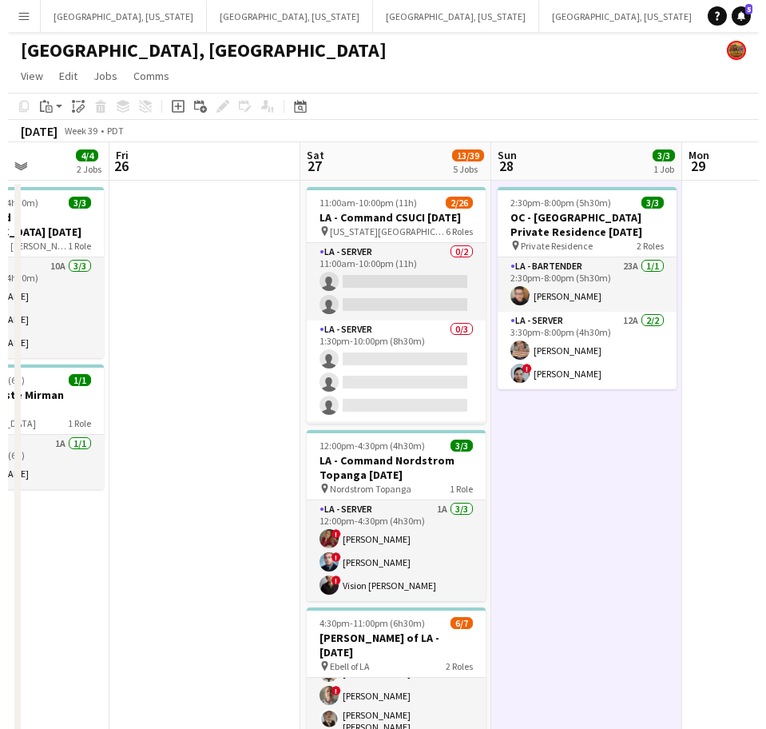
scroll to position [0, 469]
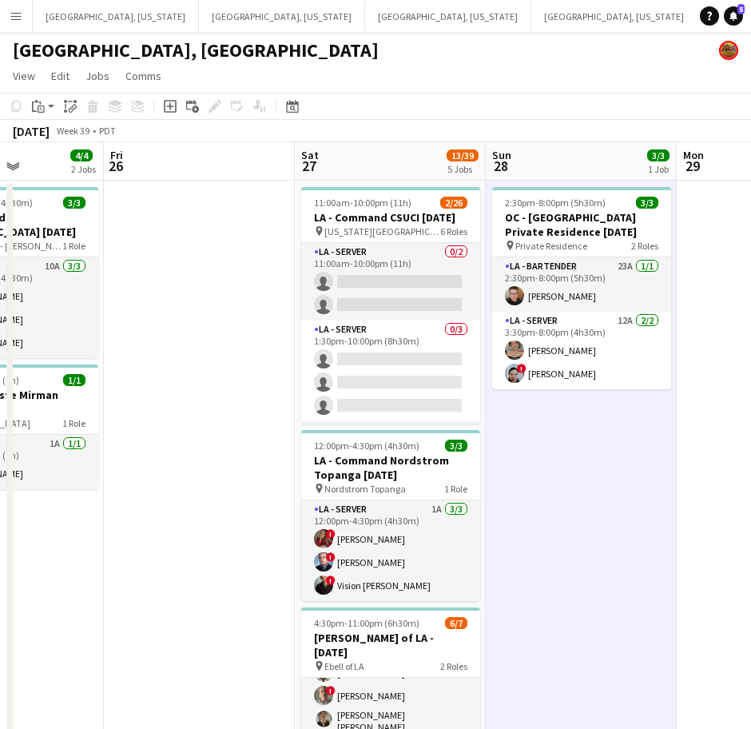
drag, startPoint x: 177, startPoint y: 551, endPoint x: 259, endPoint y: 534, distance: 83.4
click at [259, 534] on app-calendar-viewport "Tue 23 Wed 24 Thu 25 4/4 2 Jobs Fri 26 Sat 27 13/39 5 Jobs Sun 28 3/3 1 Job Mon…" at bounding box center [375, 653] width 751 height 1023
click at [531, 22] on button "[GEOGRAPHIC_DATA], [US_STATE] Close" at bounding box center [614, 16] width 166 height 31
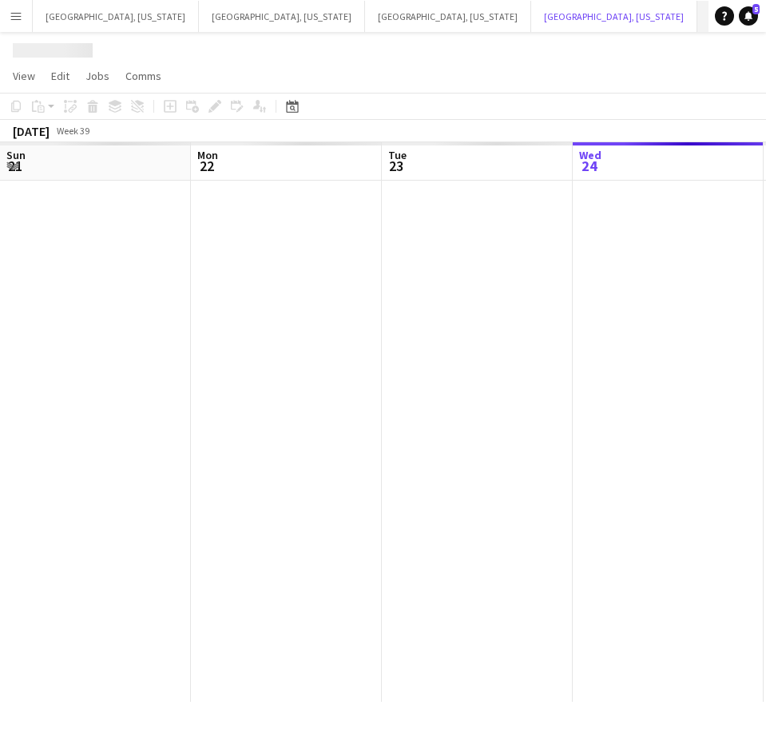
scroll to position [0, 382]
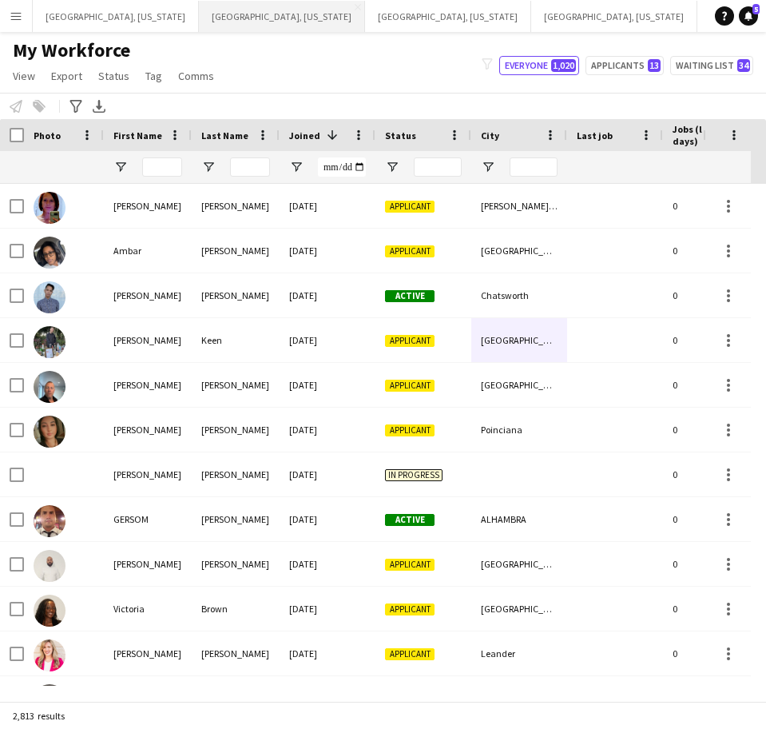
click at [199, 25] on button "Dallas, Texas Close" at bounding box center [282, 16] width 166 height 31
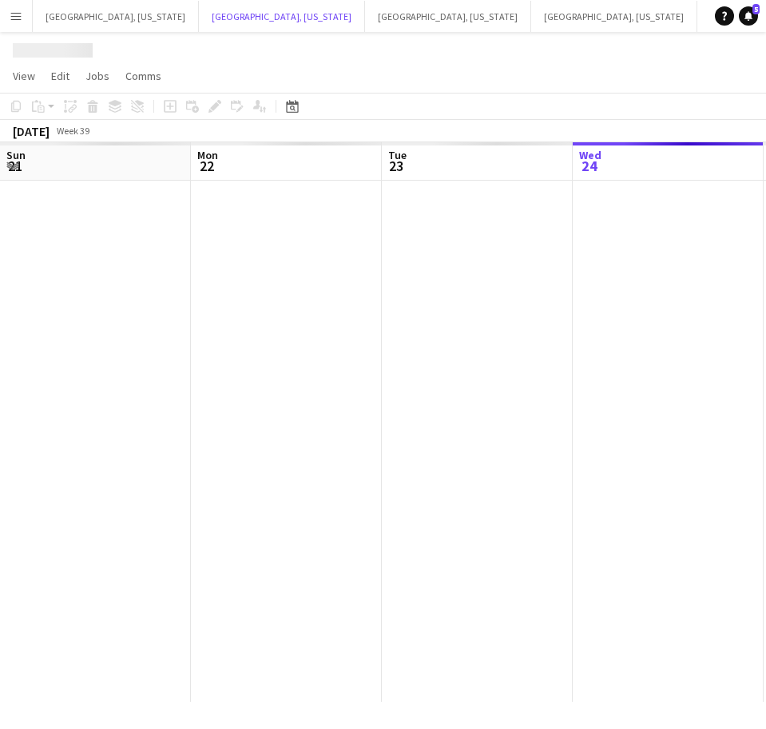
scroll to position [0, 382]
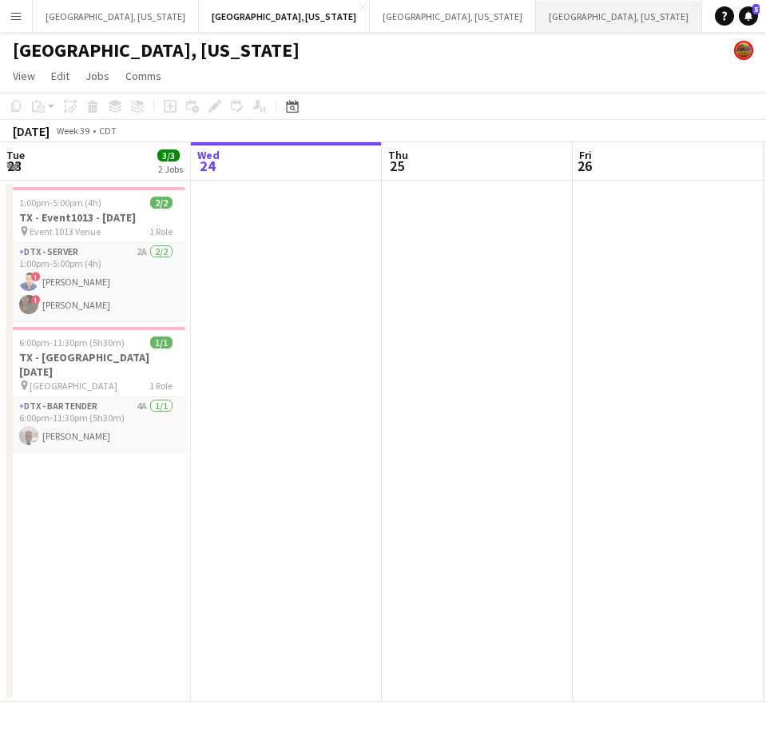
click at [536, 12] on button "[GEOGRAPHIC_DATA], [US_STATE] Close" at bounding box center [619, 16] width 166 height 31
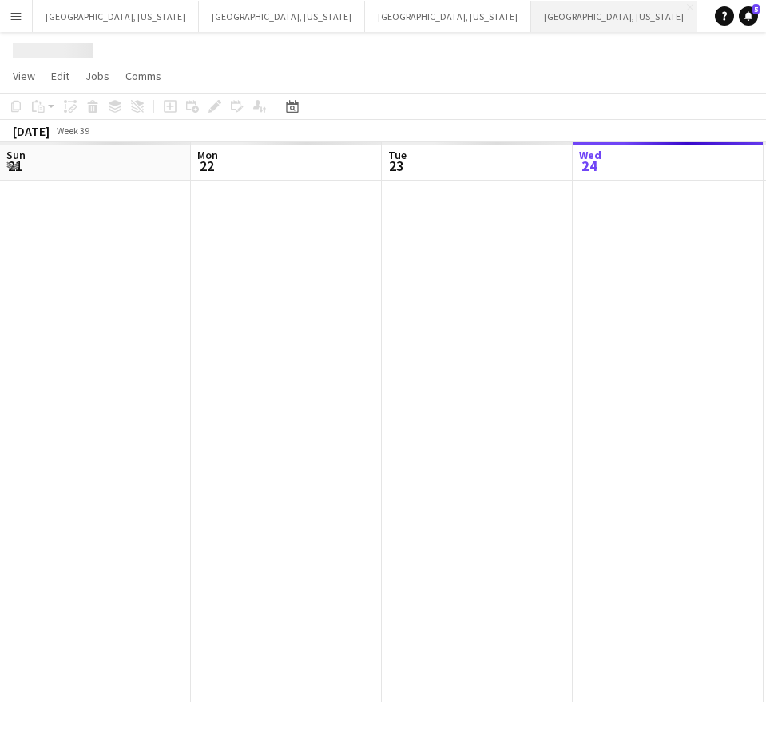
scroll to position [0, 382]
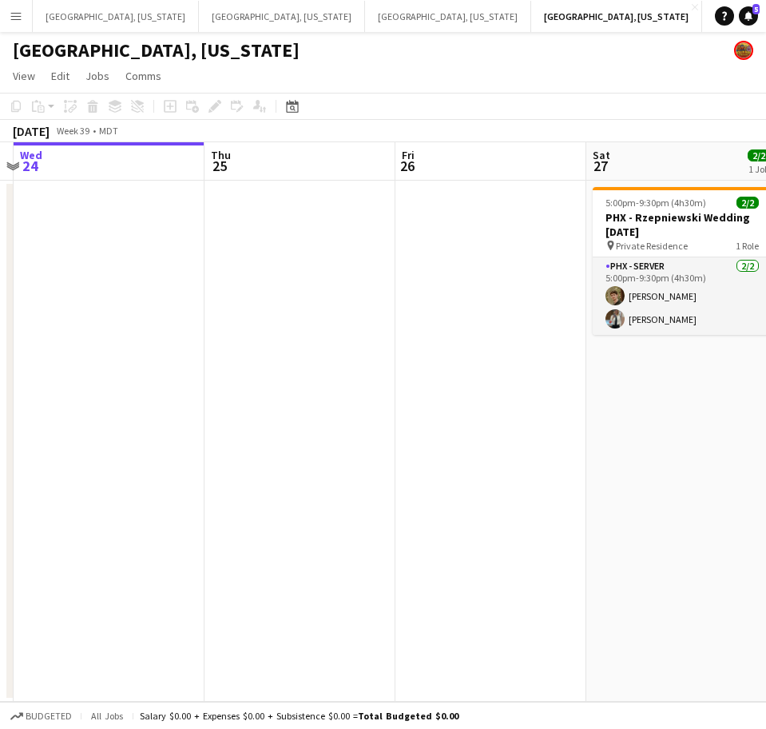
drag, startPoint x: 560, startPoint y: 412, endPoint x: 113, endPoint y: 470, distance: 450.6
click at [127, 469] on app-calendar-viewport "Sun 21 Mon 22 Tue 23 Wed 24 Thu 25 Fri 26 Sat 27 2/2 1 Job Sun 28 Mon 29 5:00pm…" at bounding box center [383, 421] width 766 height 559
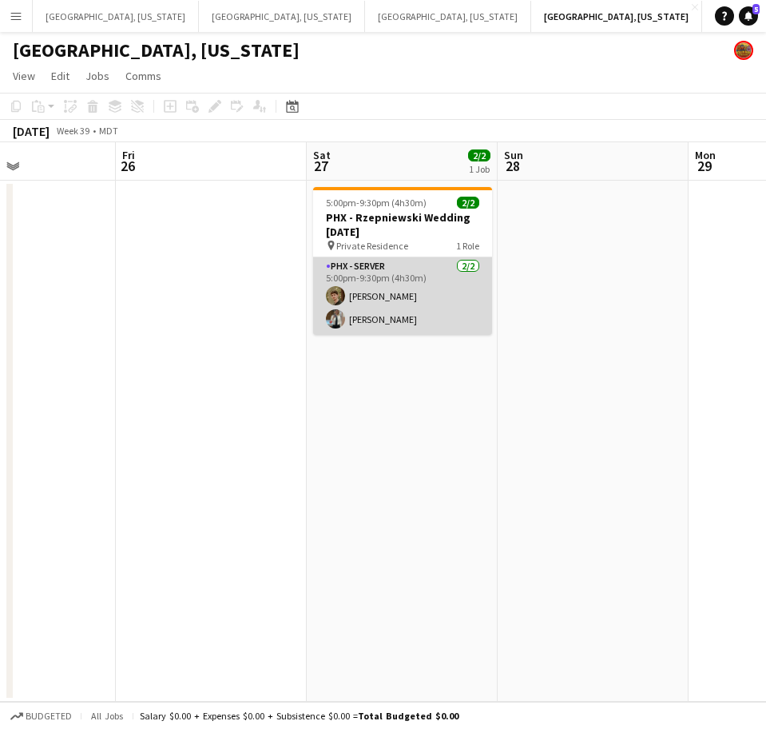
click at [401, 324] on app-card-role "PHX - Server 2/2 5:00pm-9:30pm (4h30m) Jack Sullivan Christina Hyde" at bounding box center [402, 296] width 179 height 78
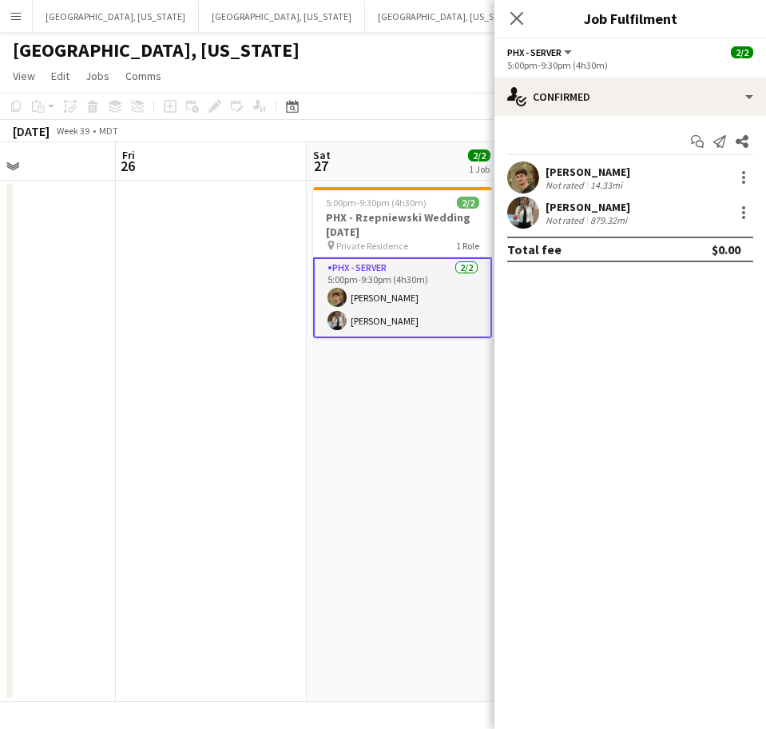
click at [594, 205] on div "[PERSON_NAME]" at bounding box center [588, 207] width 85 height 14
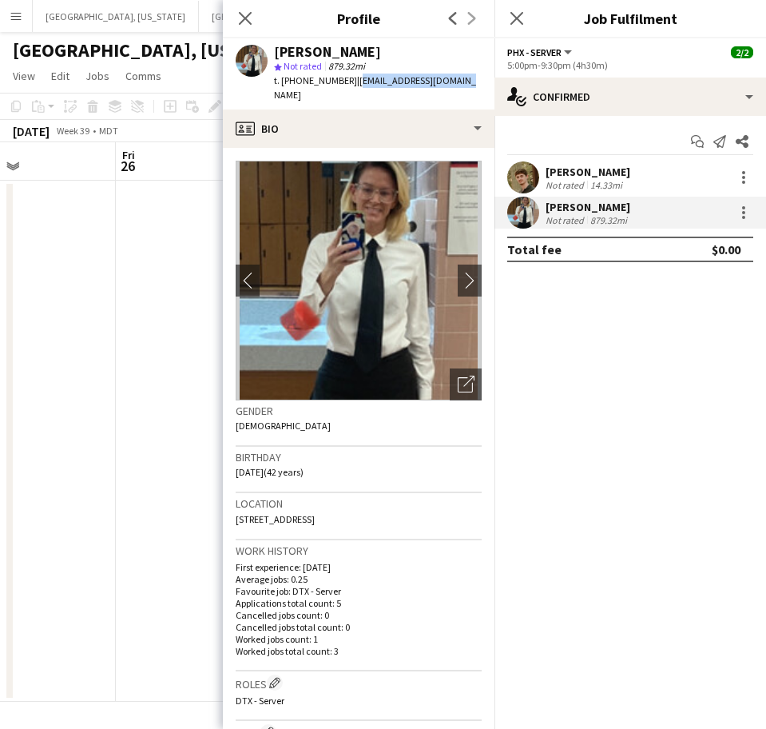
drag, startPoint x: 459, startPoint y: 82, endPoint x: 348, endPoint y: 87, distance: 111.2
click at [348, 87] on div "Christina Hyde star Not rated 879.32mi t. +19015683100 | hydeenergy13@gmail.com" at bounding box center [359, 73] width 272 height 71
copy span "hydeenergy13@gmail.com"
click at [623, 363] on mat-expansion-panel "check Confirmed Start chat Send notification Share Jack Sullivan Not rated 14.3…" at bounding box center [631, 422] width 272 height 613
